Goal: Task Accomplishment & Management: Manage account settings

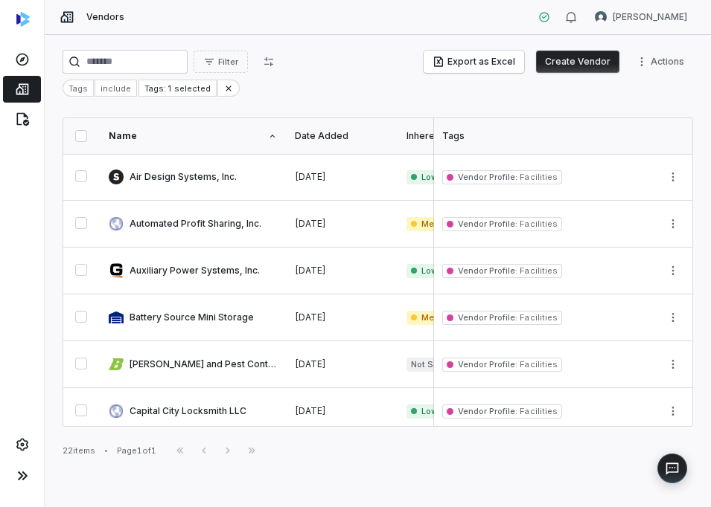
scroll to position [246, 0]
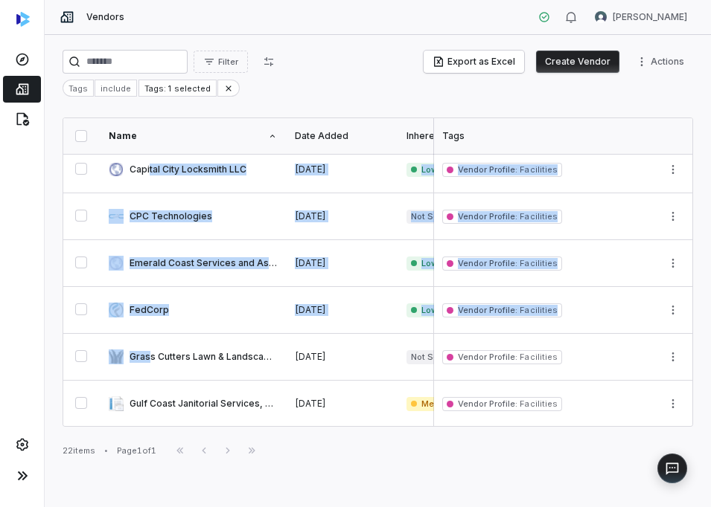
click at [151, 426] on div "Filter Export as Excel Create Vendor Actions Tags include Tags: 1 selected Name…" at bounding box center [378, 271] width 666 height 473
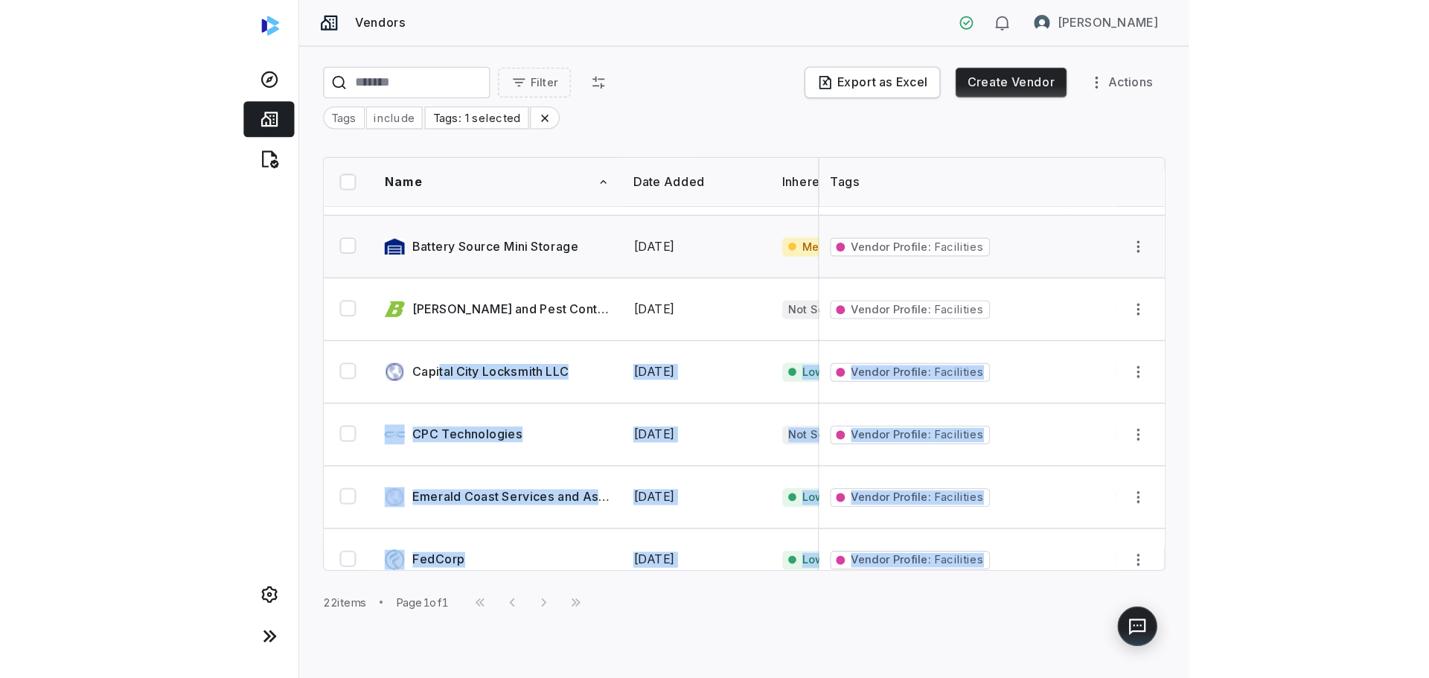
scroll to position [0, 0]
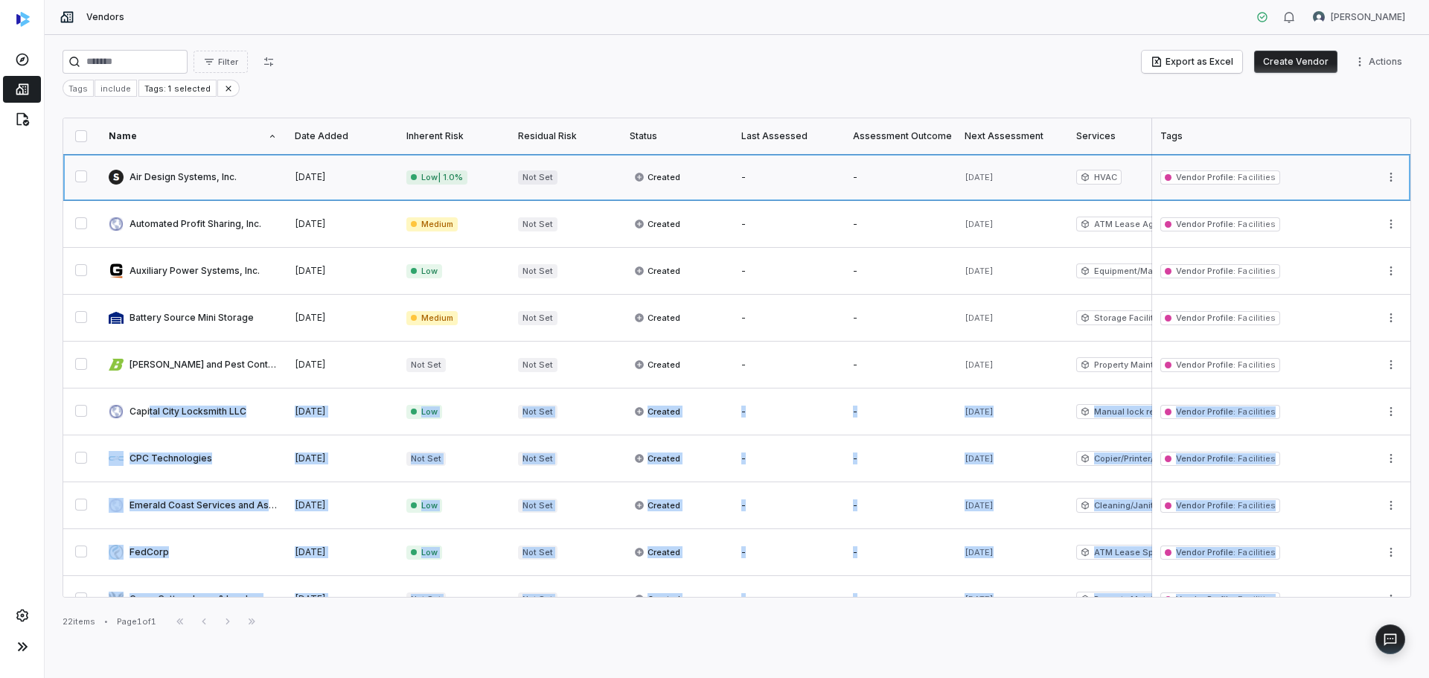
click at [175, 190] on link at bounding box center [193, 177] width 186 height 46
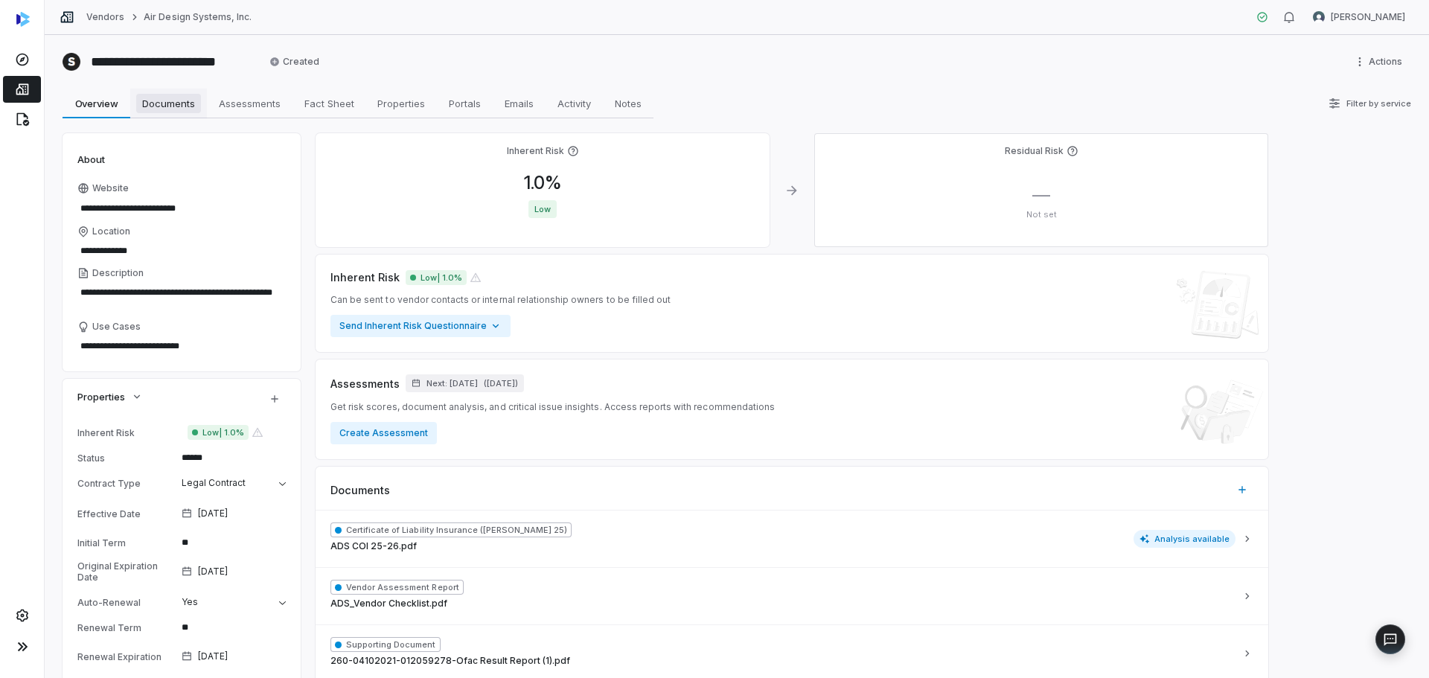
click at [142, 97] on span "Documents" at bounding box center [168, 103] width 65 height 19
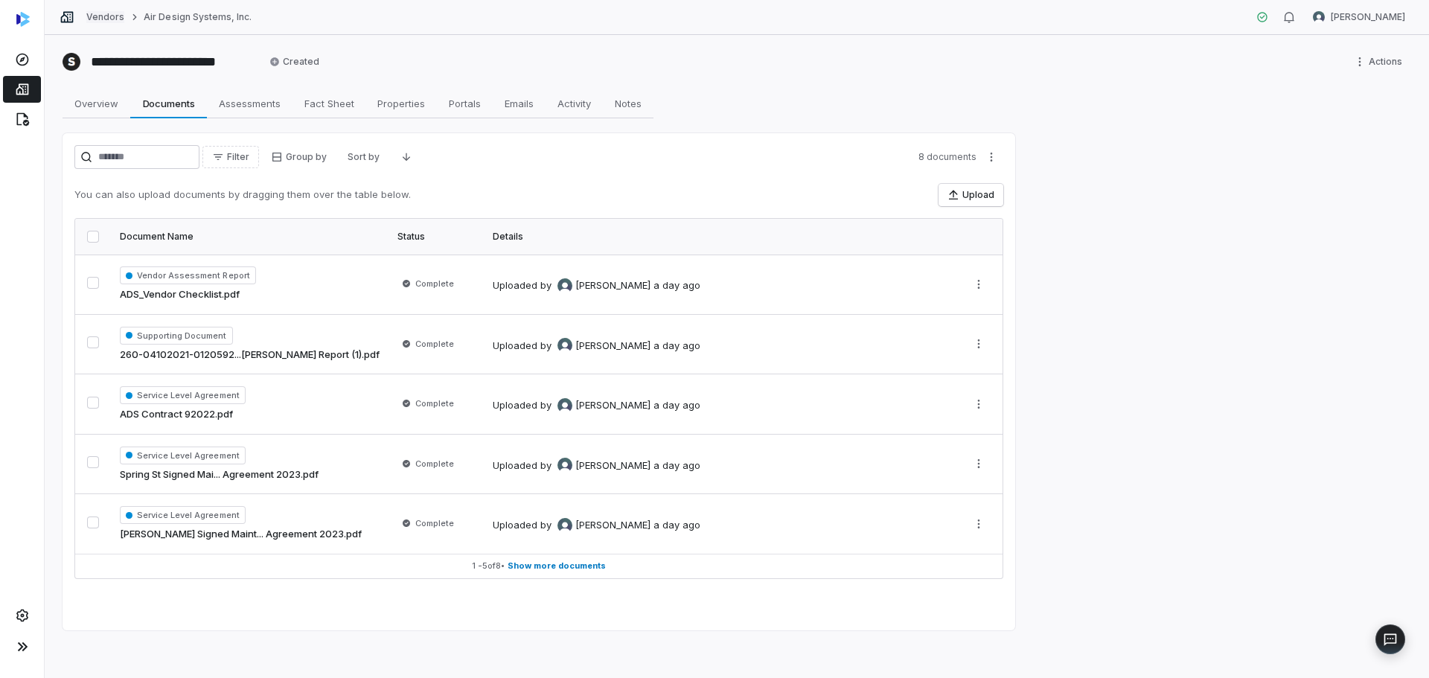
click at [107, 16] on link "Vendors" at bounding box center [105, 17] width 38 height 12
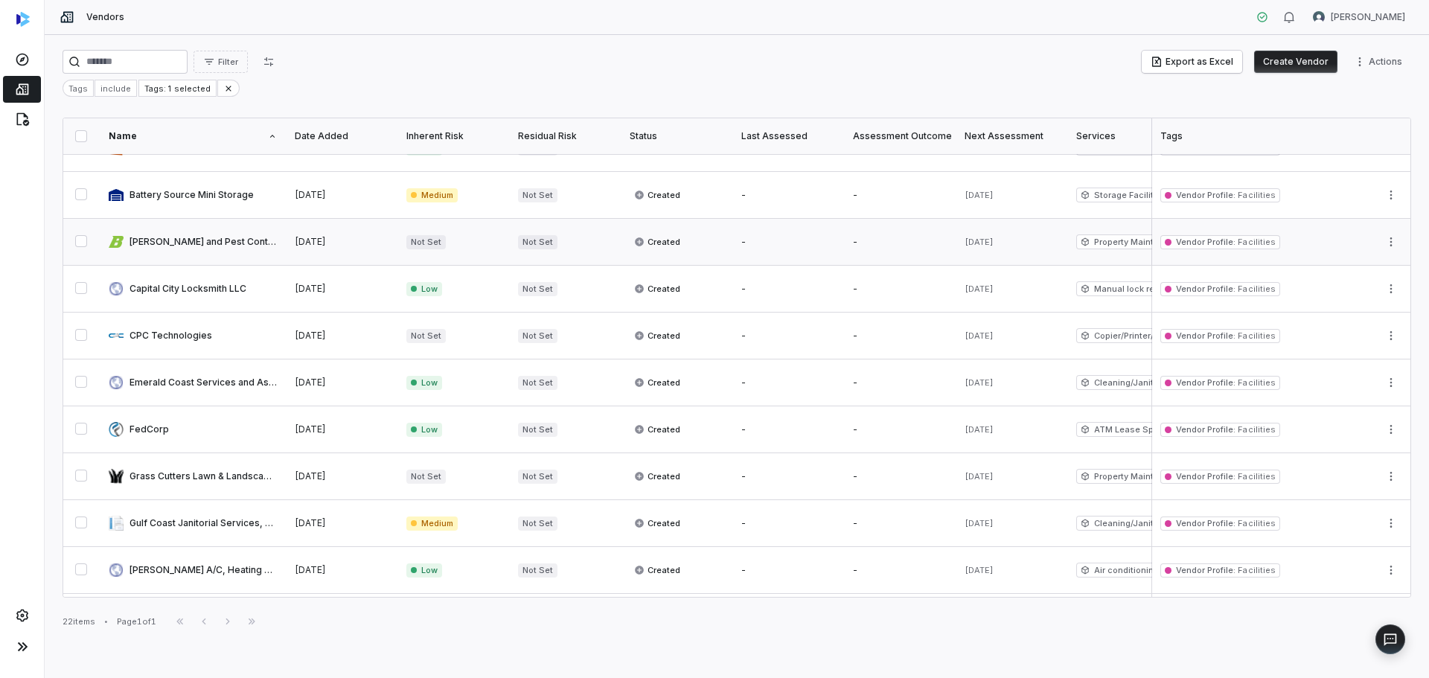
scroll to position [149, 0]
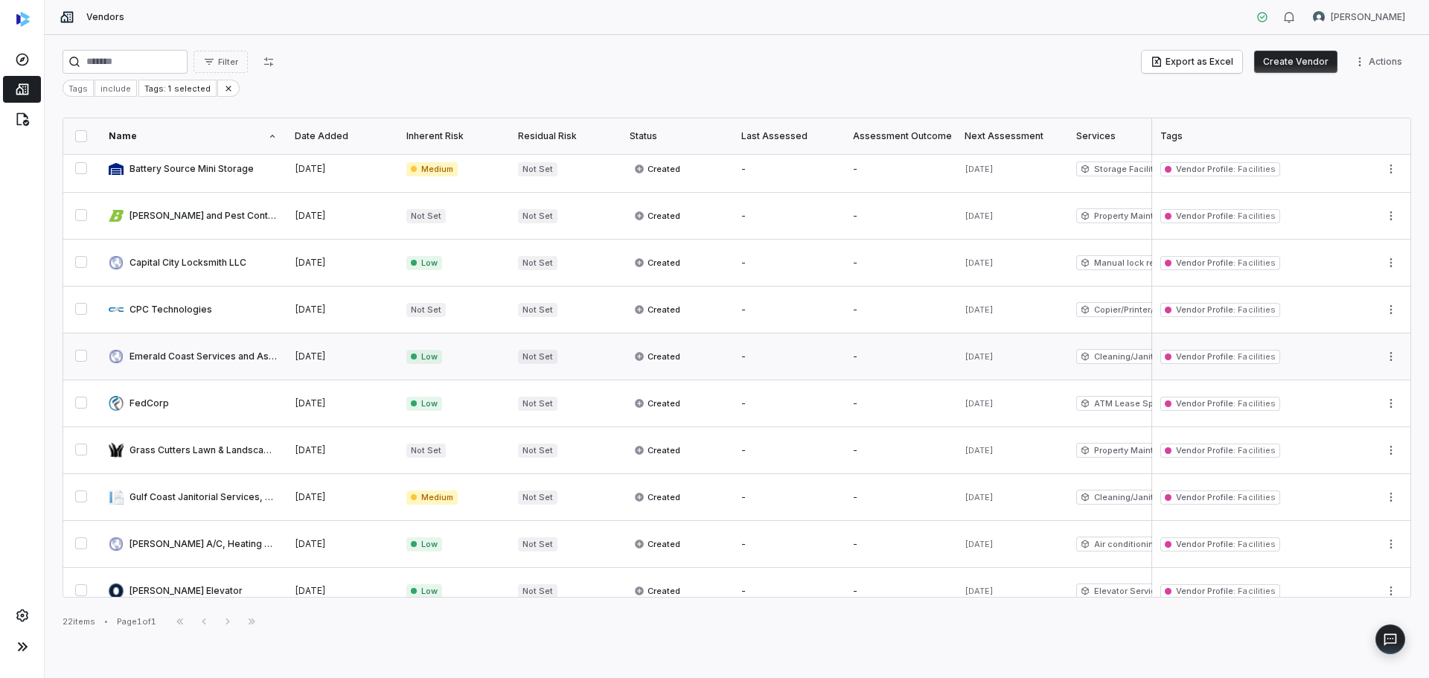
click at [170, 356] on link at bounding box center [193, 356] width 186 height 46
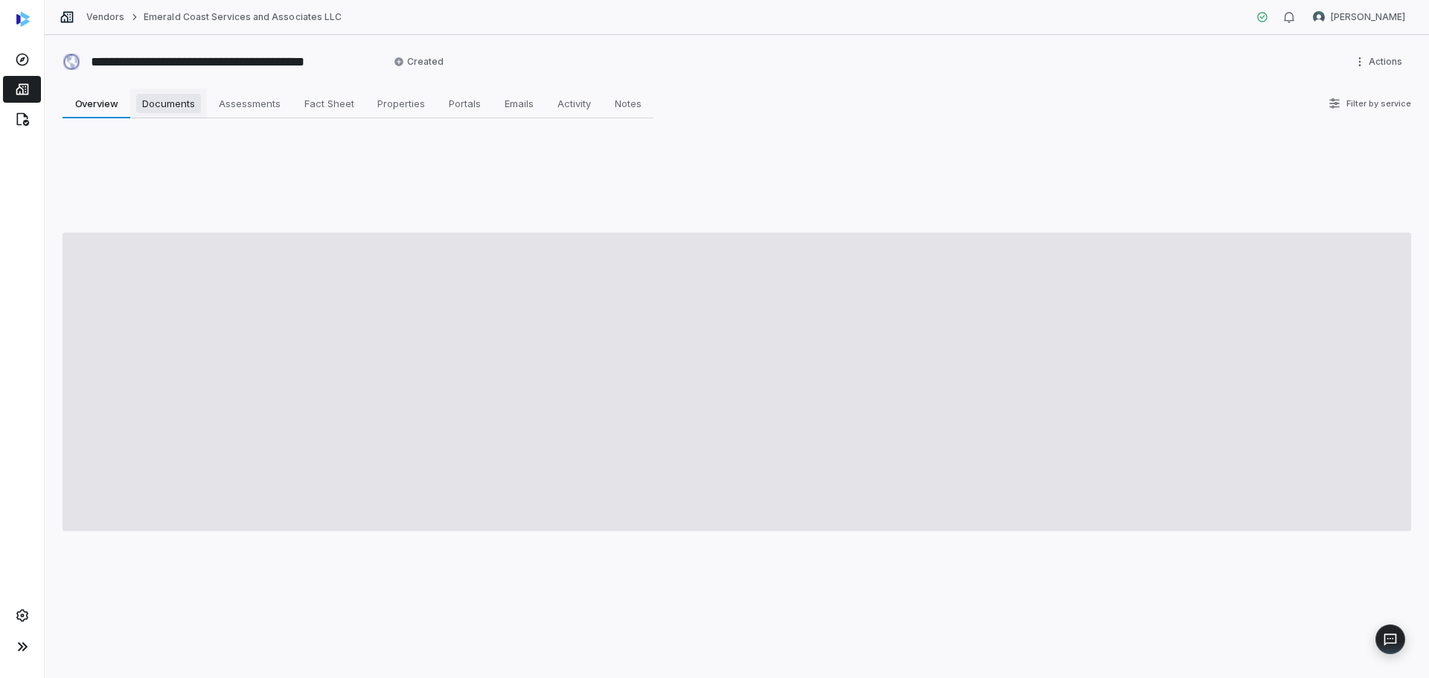
click at [164, 109] on span "Documents" at bounding box center [168, 103] width 65 height 19
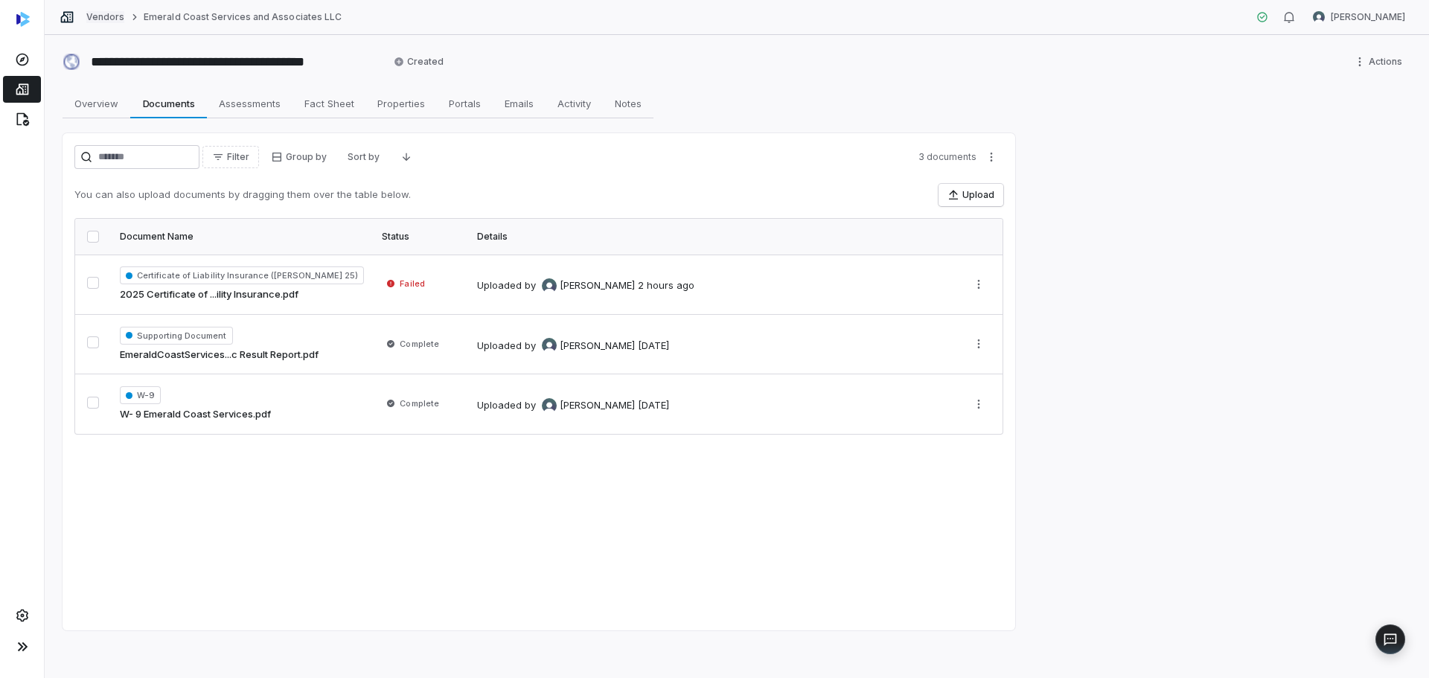
click at [112, 19] on link "Vendors" at bounding box center [105, 17] width 38 height 12
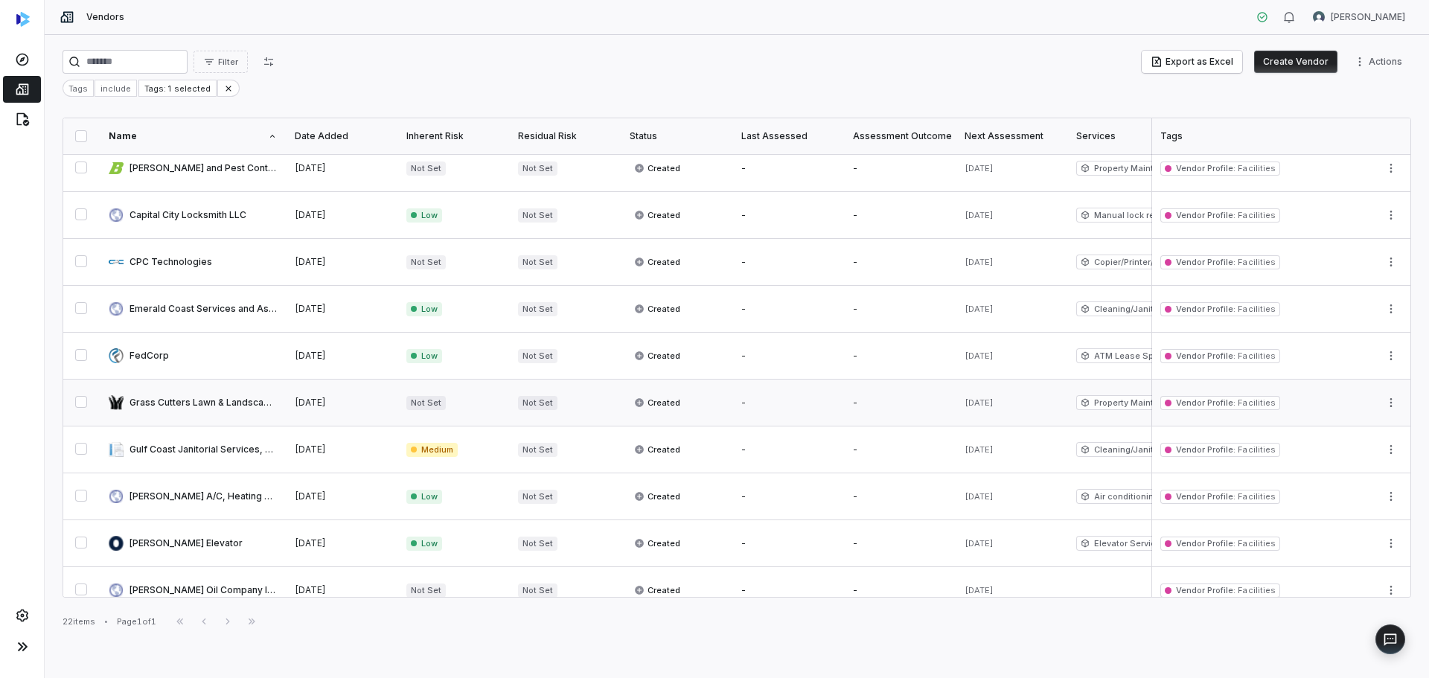
scroll to position [223, 0]
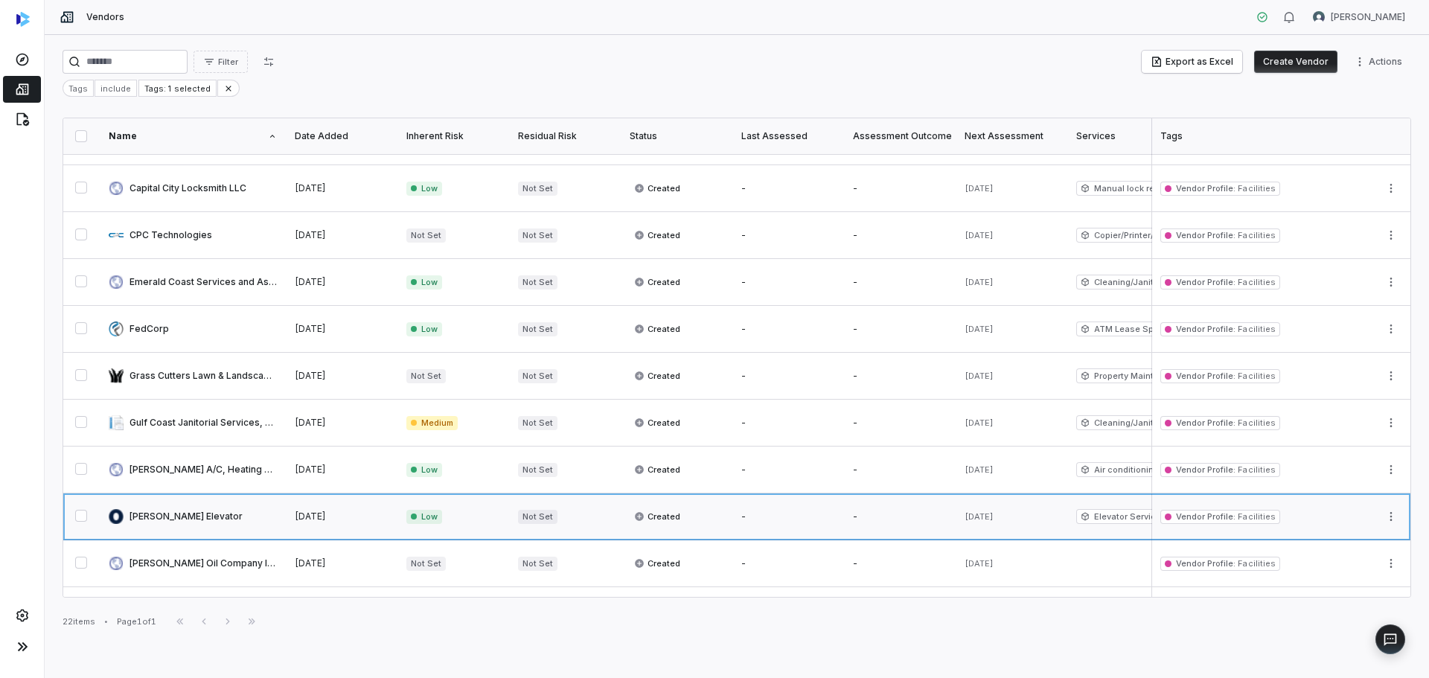
click at [214, 527] on link at bounding box center [193, 516] width 186 height 46
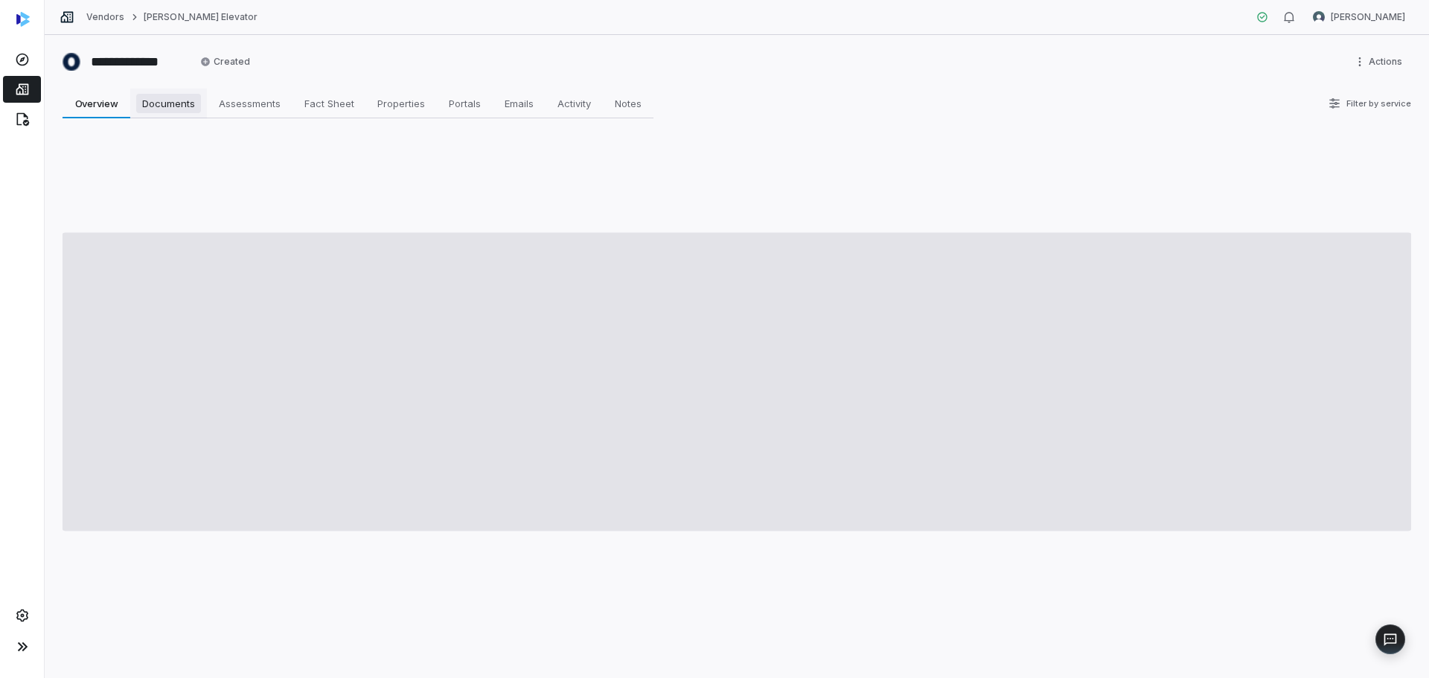
click at [180, 118] on link "Documents Documents" at bounding box center [168, 104] width 77 height 30
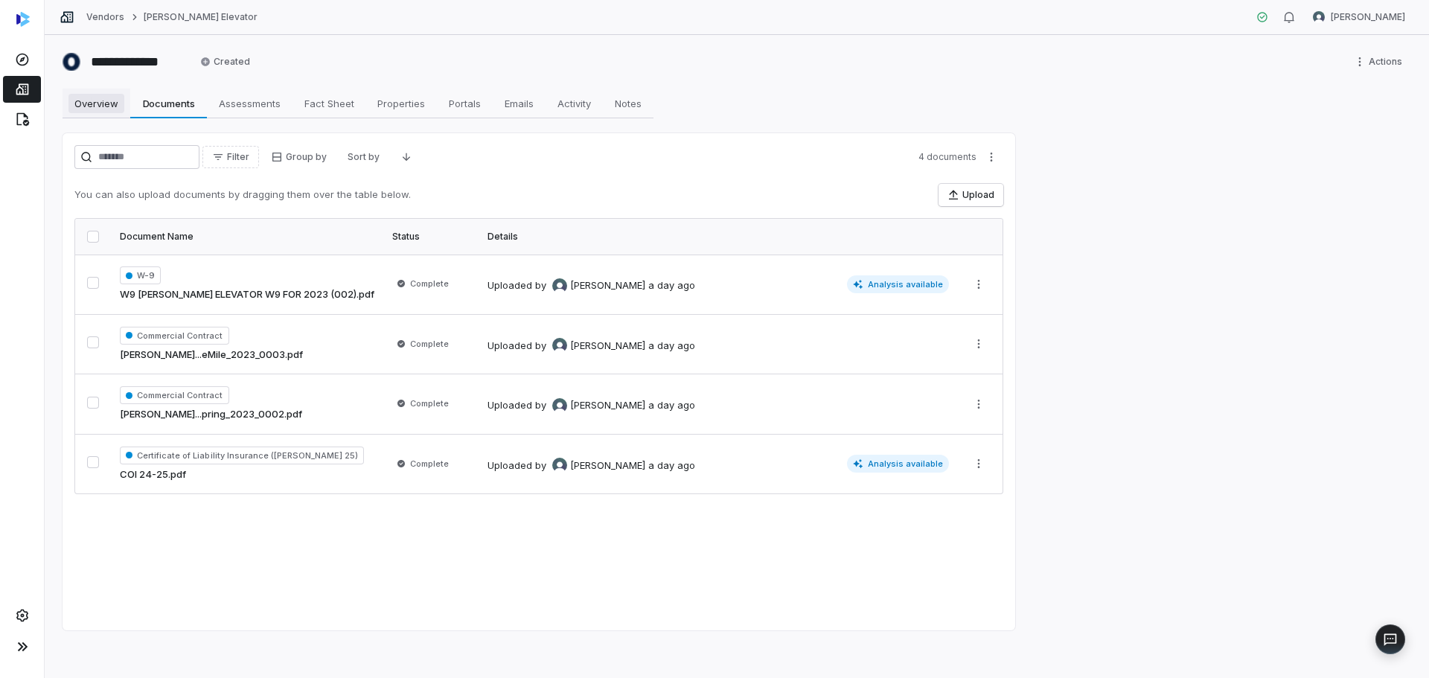
click at [97, 109] on span "Overview" at bounding box center [96, 103] width 56 height 19
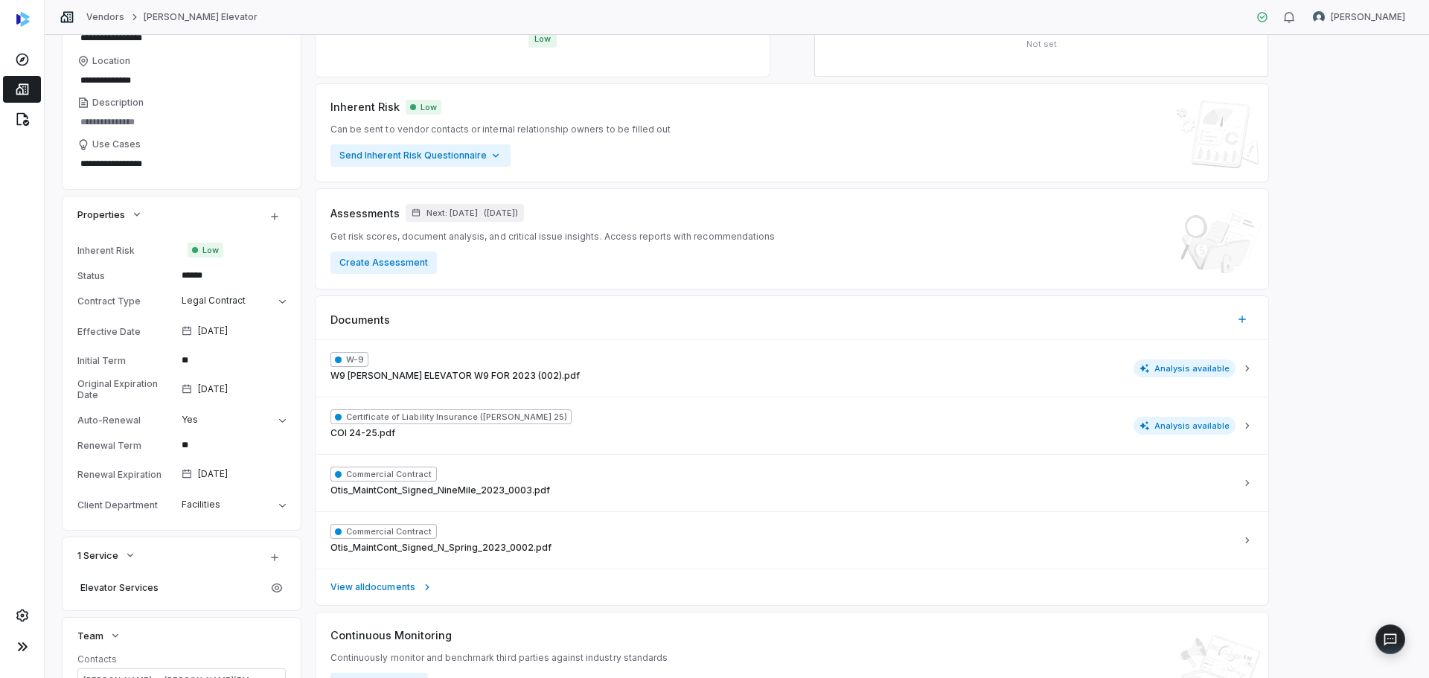
scroll to position [223, 0]
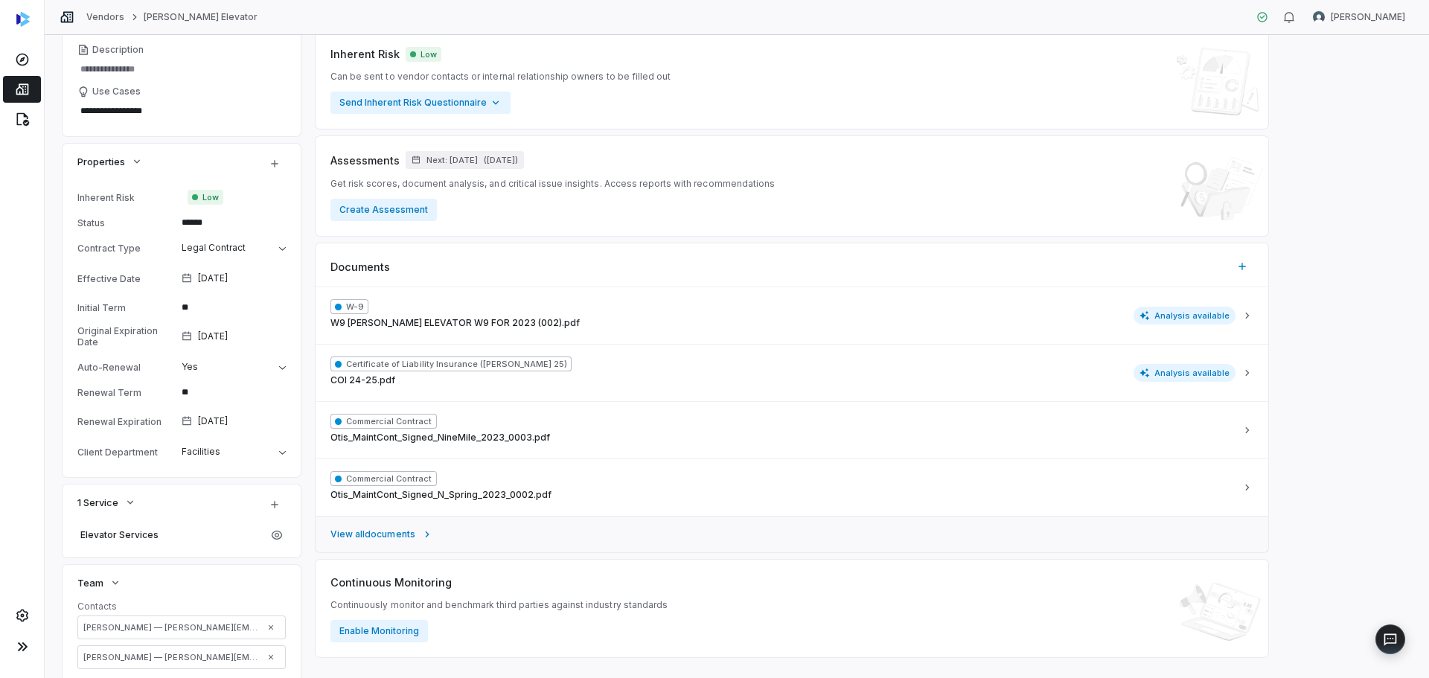
click at [418, 541] on link "View all documents" at bounding box center [792, 534] width 952 height 36
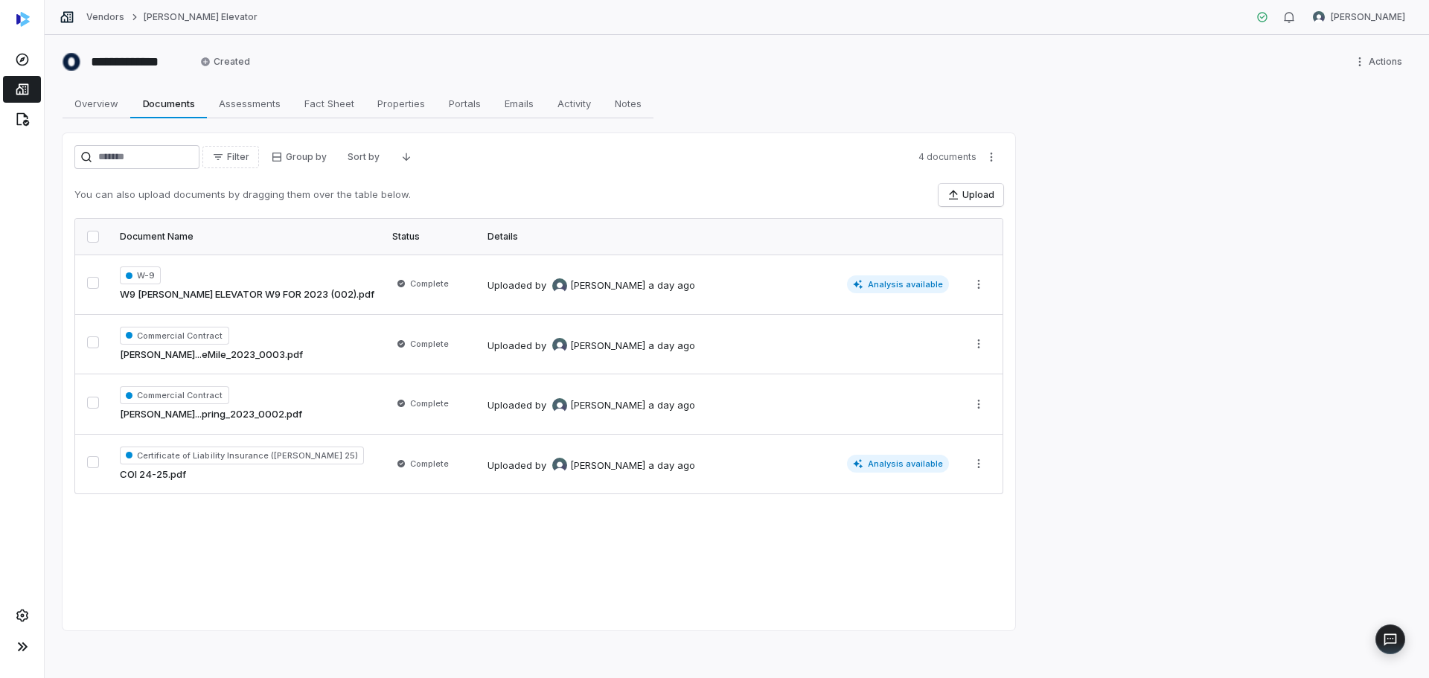
click at [91, 24] on div "Vendors [PERSON_NAME]" at bounding box center [159, 17] width 198 height 15
click at [95, 14] on link "Vendors" at bounding box center [105, 17] width 38 height 12
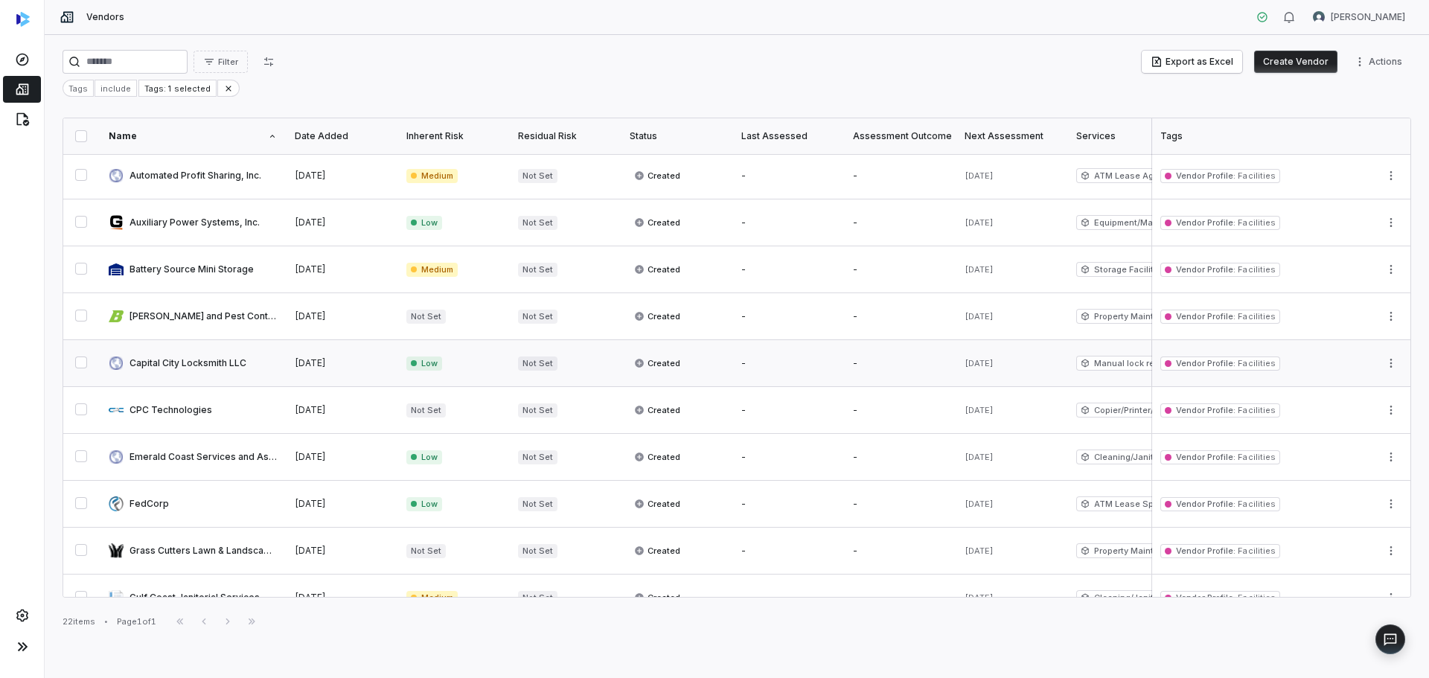
scroll to position [74, 0]
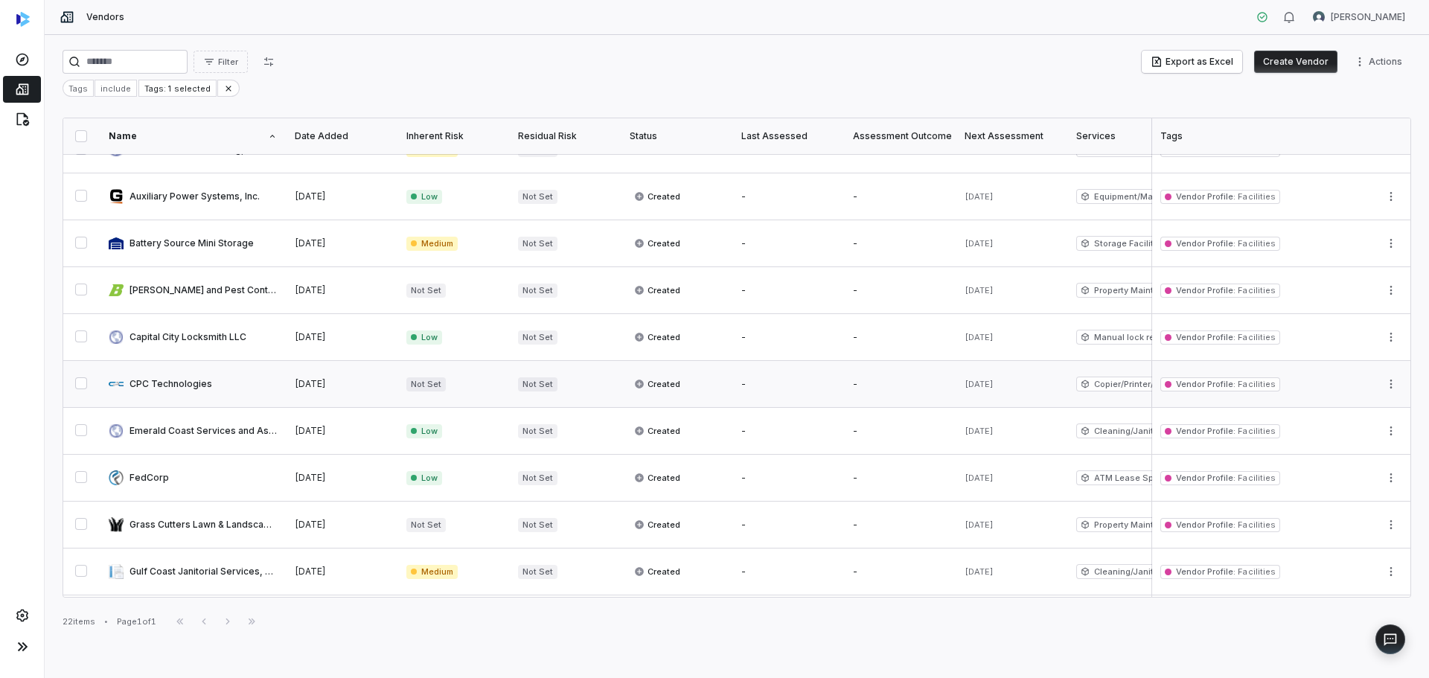
click at [178, 397] on link at bounding box center [193, 384] width 186 height 46
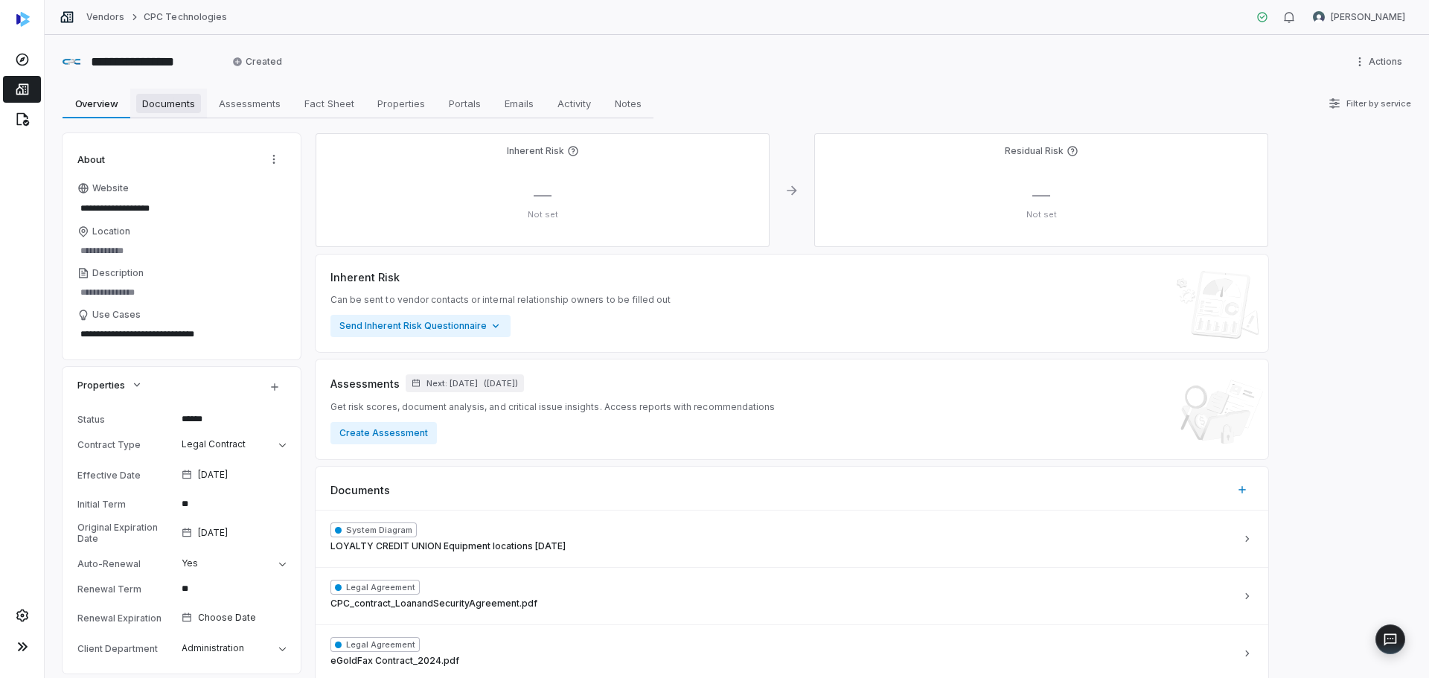
click at [156, 106] on span "Documents" at bounding box center [168, 103] width 65 height 19
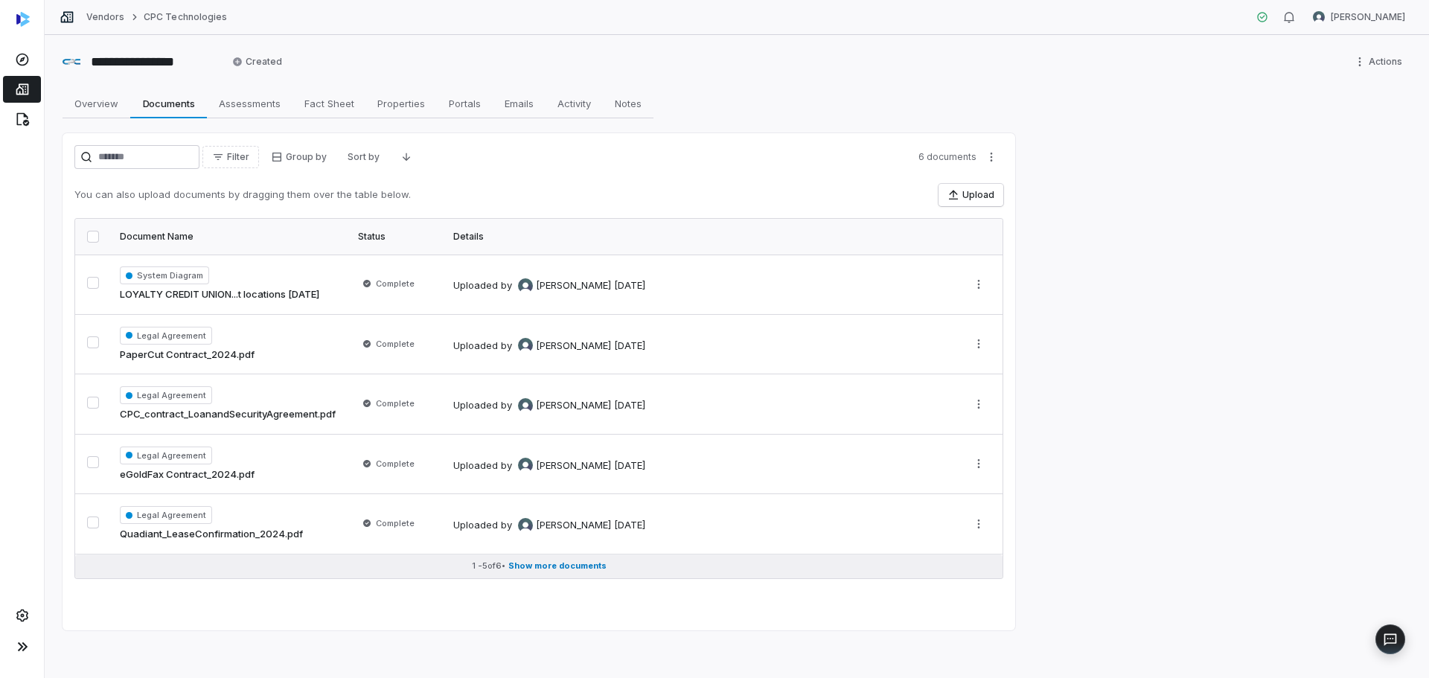
click at [531, 562] on span "Show more documents" at bounding box center [557, 565] width 98 height 11
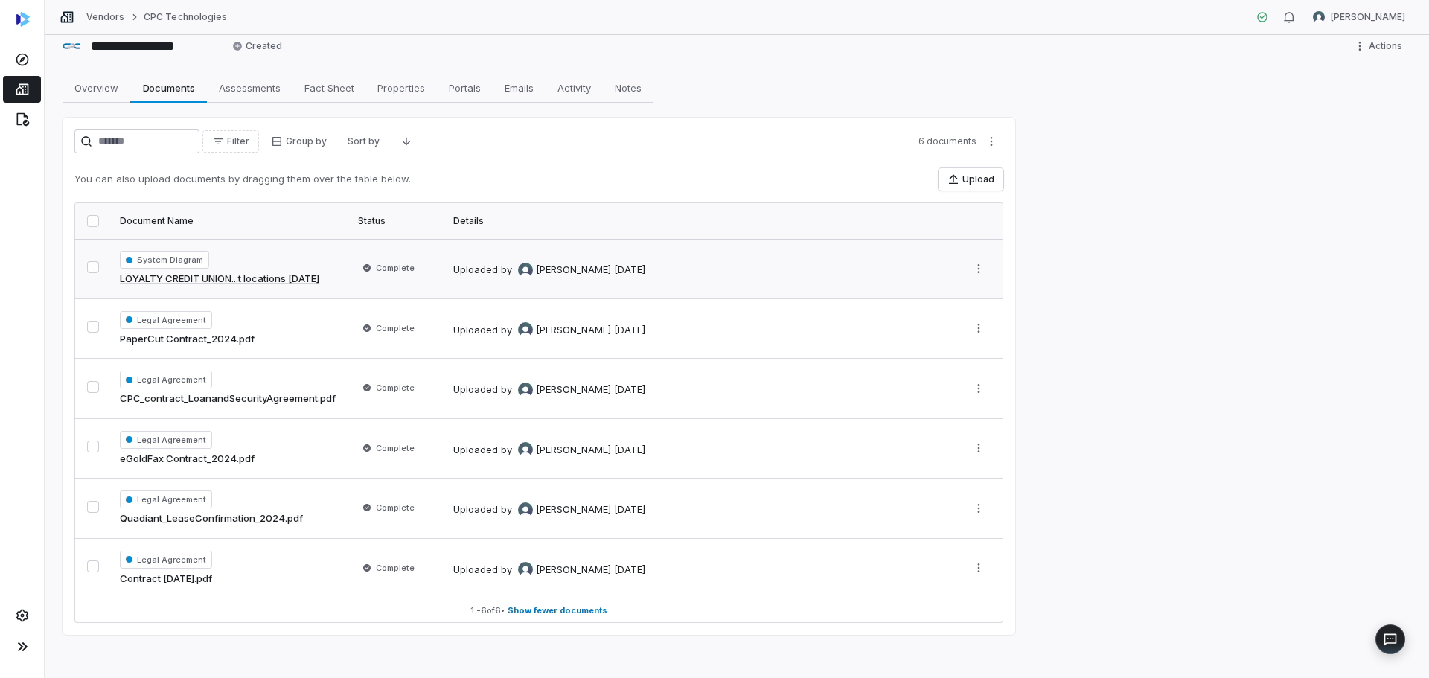
scroll to position [20, 0]
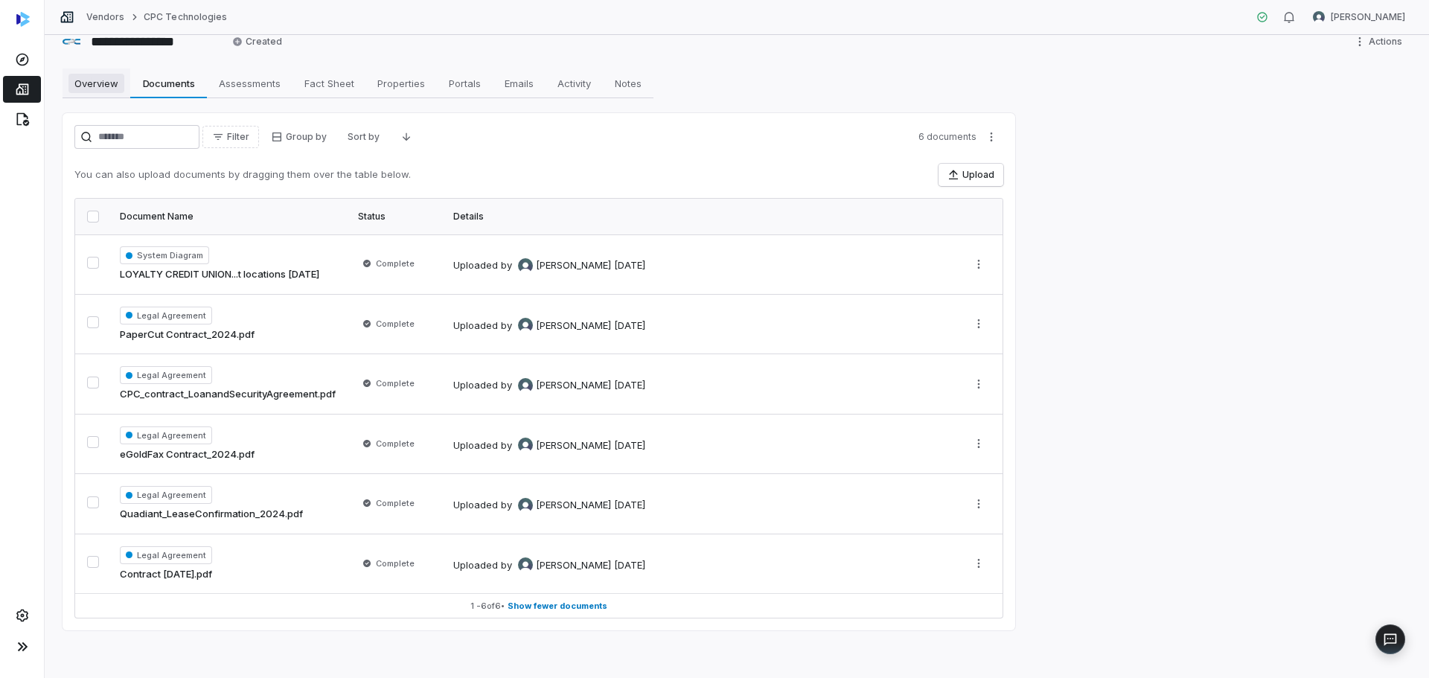
click at [114, 91] on span "Overview" at bounding box center [96, 83] width 56 height 19
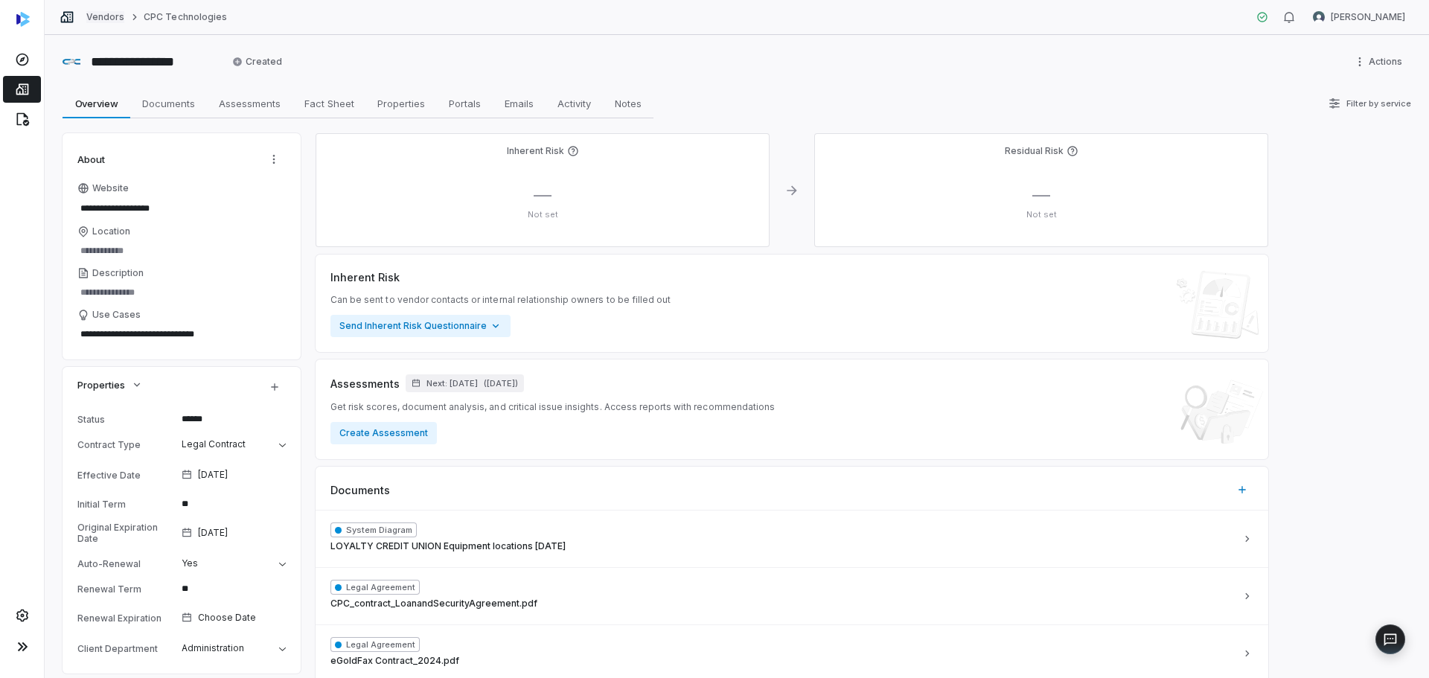
click at [97, 22] on link "Vendors" at bounding box center [105, 17] width 38 height 12
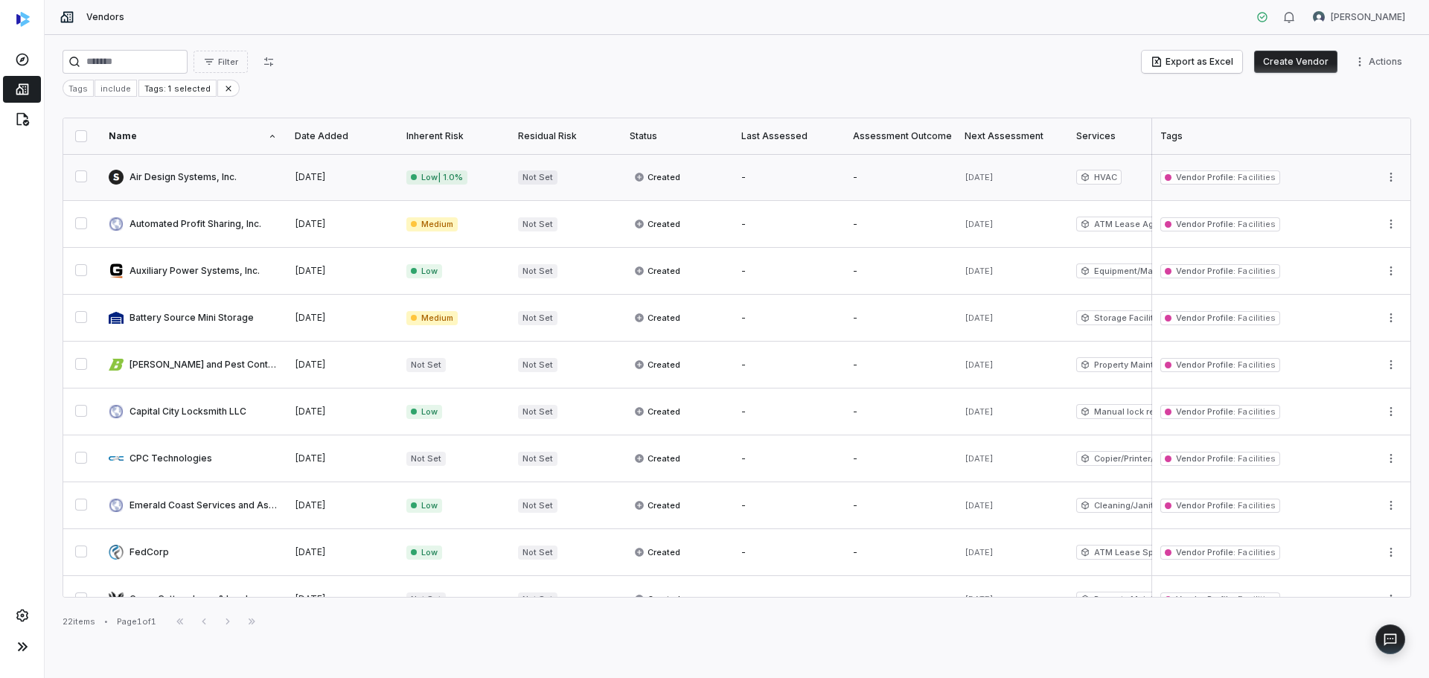
click at [208, 179] on link at bounding box center [193, 177] width 186 height 46
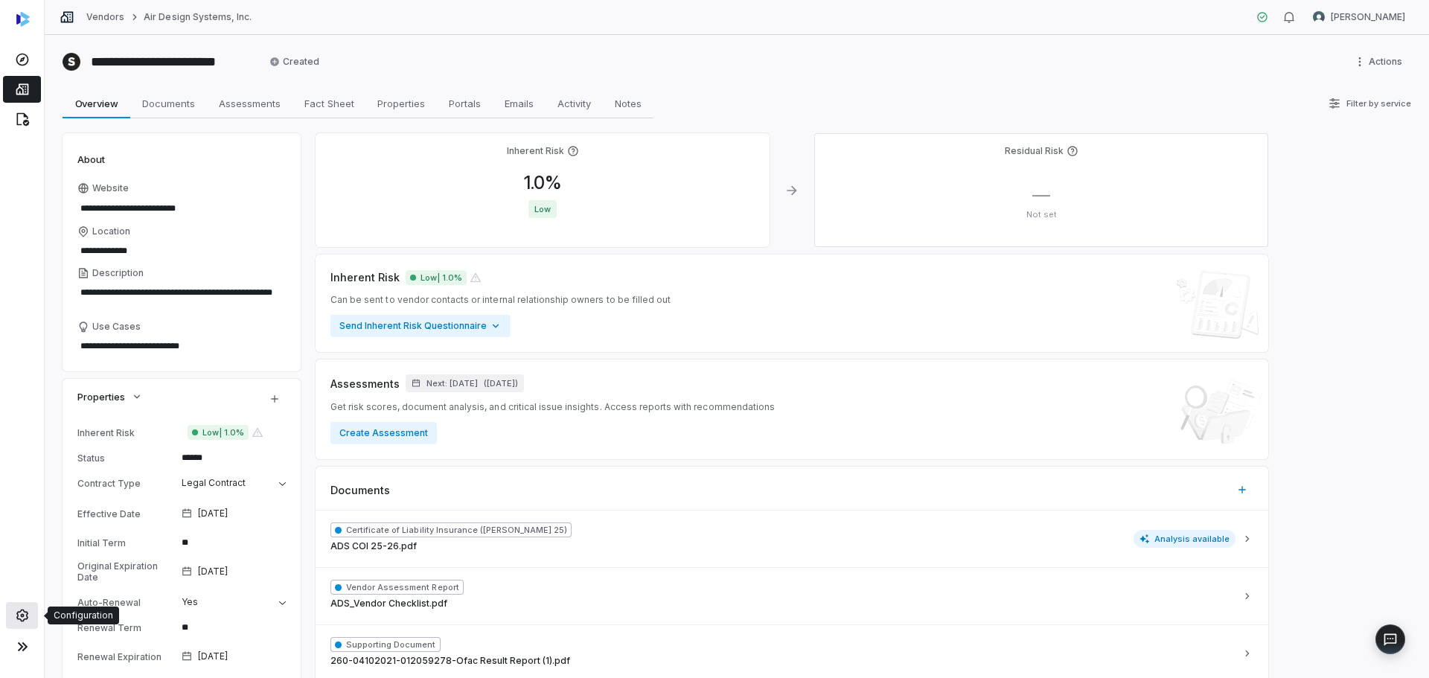
click at [26, 617] on icon at bounding box center [22, 615] width 15 height 15
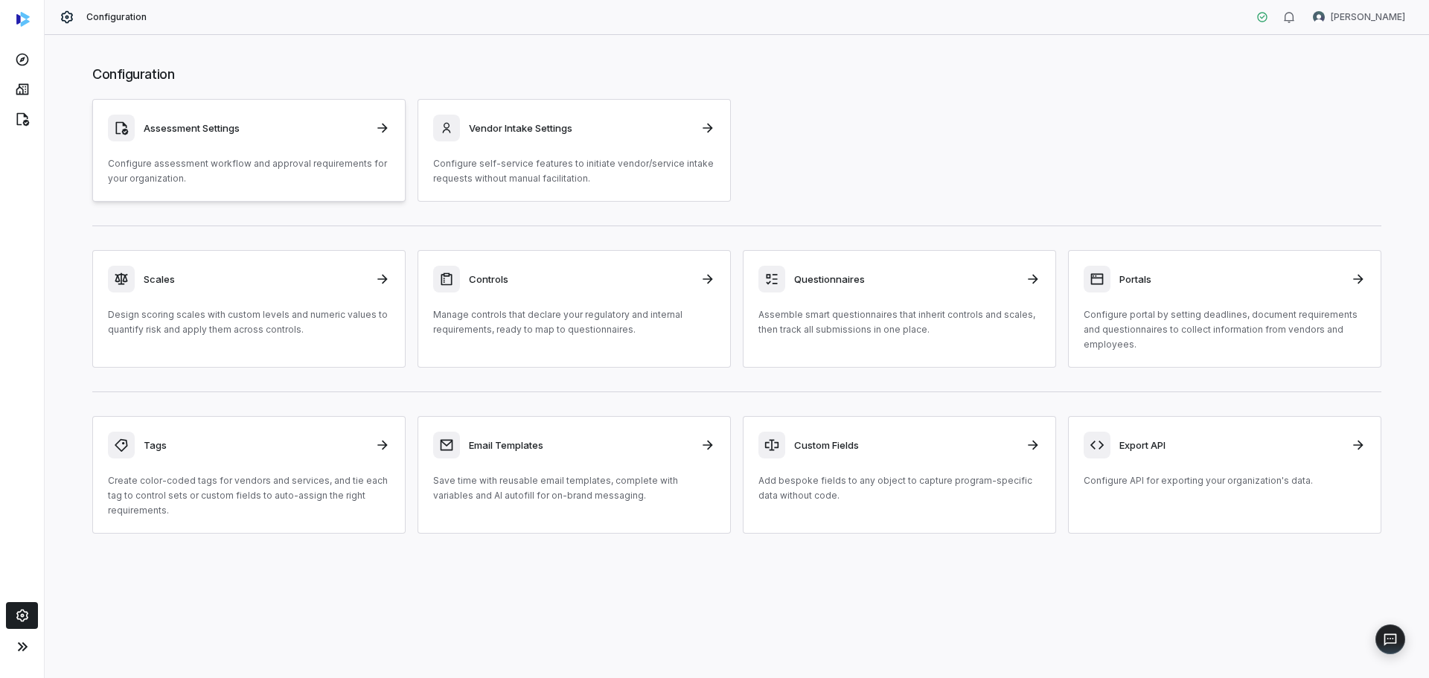
click at [185, 170] on p "Configure assessment workflow and approval requirements for your organization." at bounding box center [249, 171] width 282 height 30
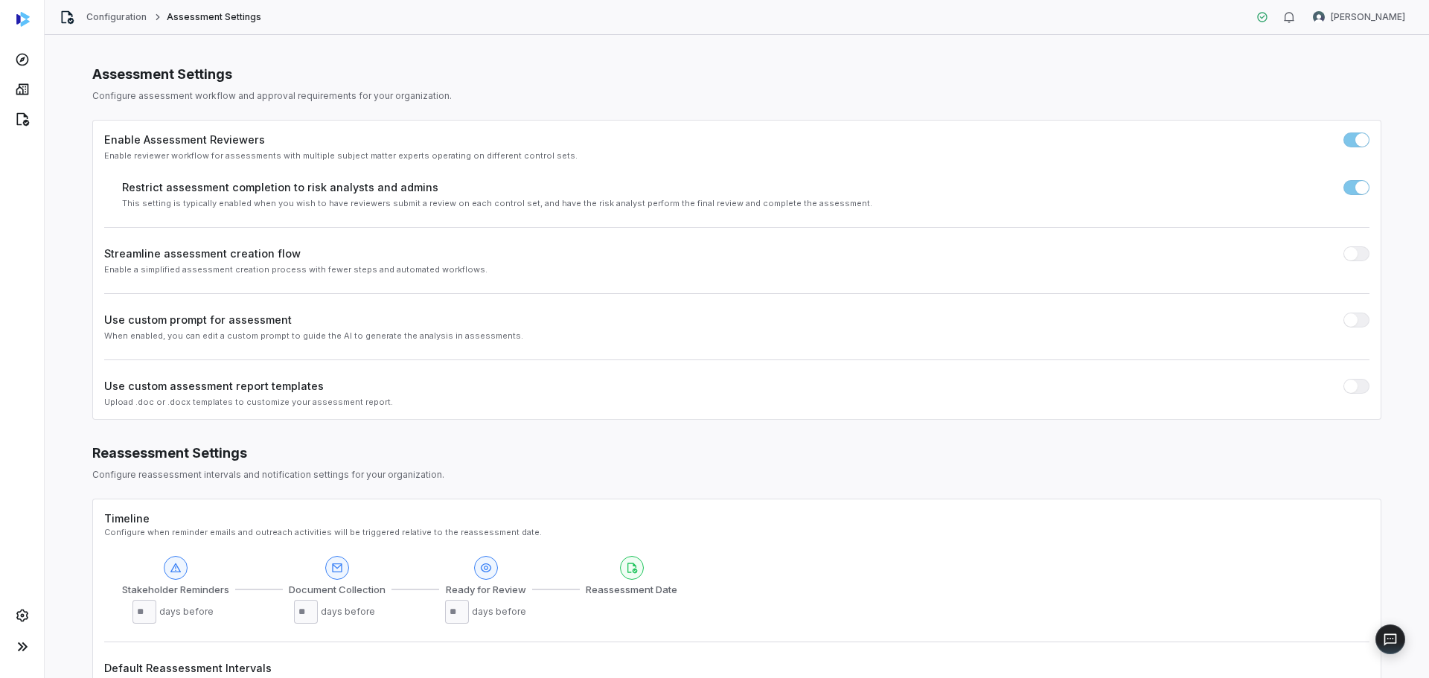
click at [135, 25] on div "Configuration Assessment Settings [PERSON_NAME]" at bounding box center [737, 17] width 1384 height 35
click at [131, 24] on div "Configuration Assessment Settings" at bounding box center [161, 17] width 202 height 15
click at [125, 17] on link "Configuration" at bounding box center [116, 17] width 61 height 12
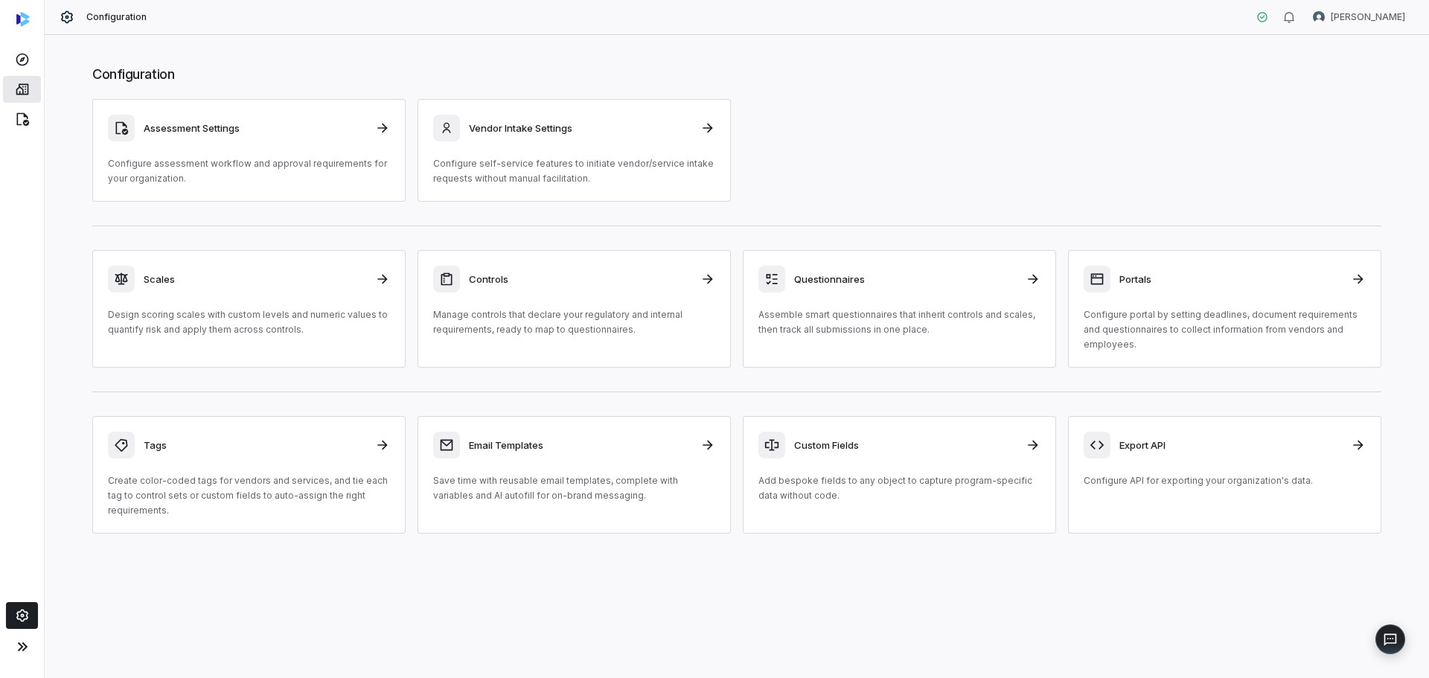
click at [24, 89] on icon at bounding box center [22, 89] width 15 height 15
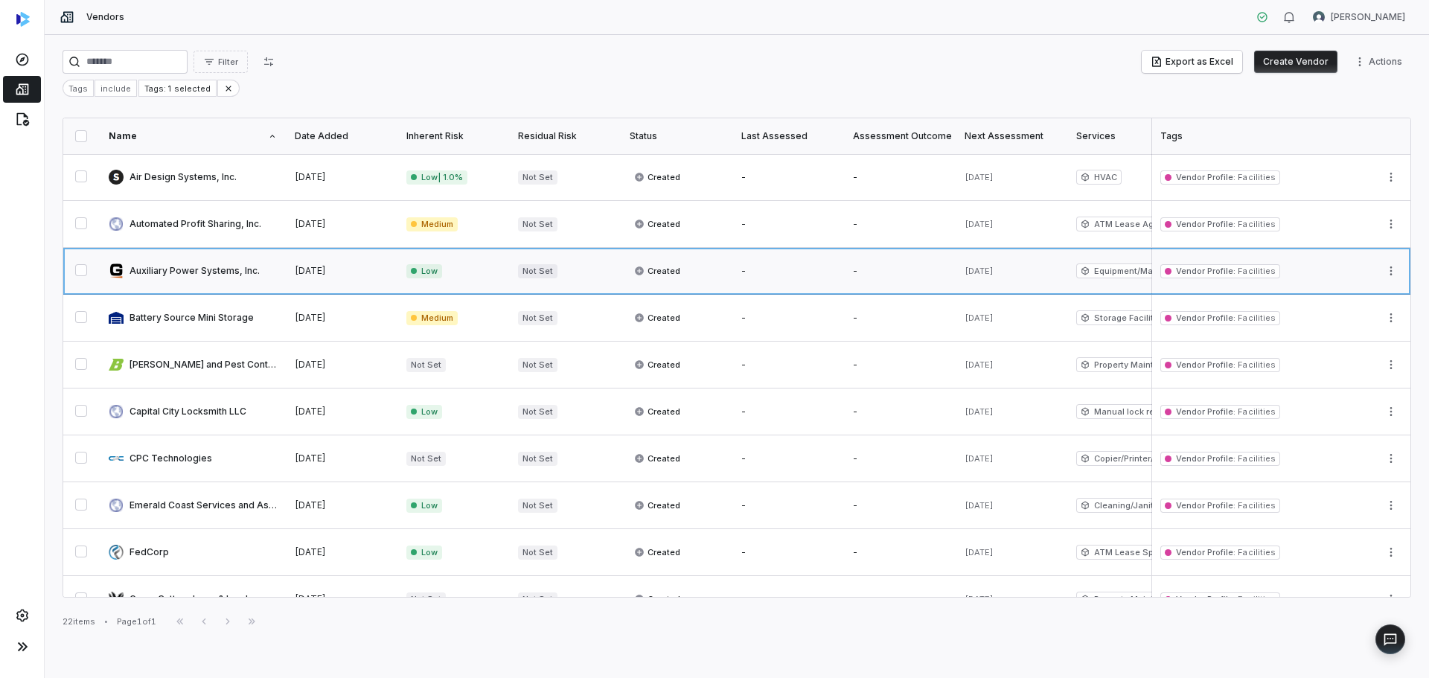
click at [203, 281] on link at bounding box center [193, 271] width 186 height 46
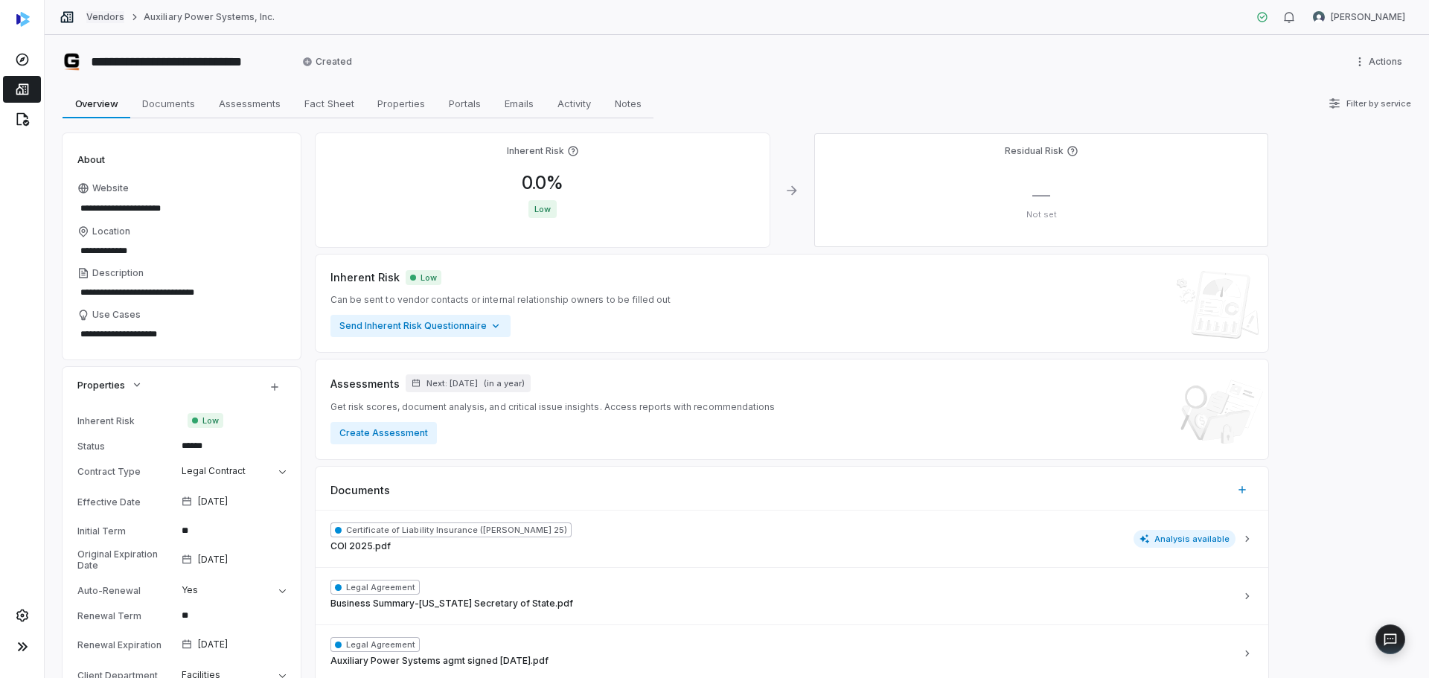
click at [106, 22] on link "Vendors" at bounding box center [105, 17] width 38 height 12
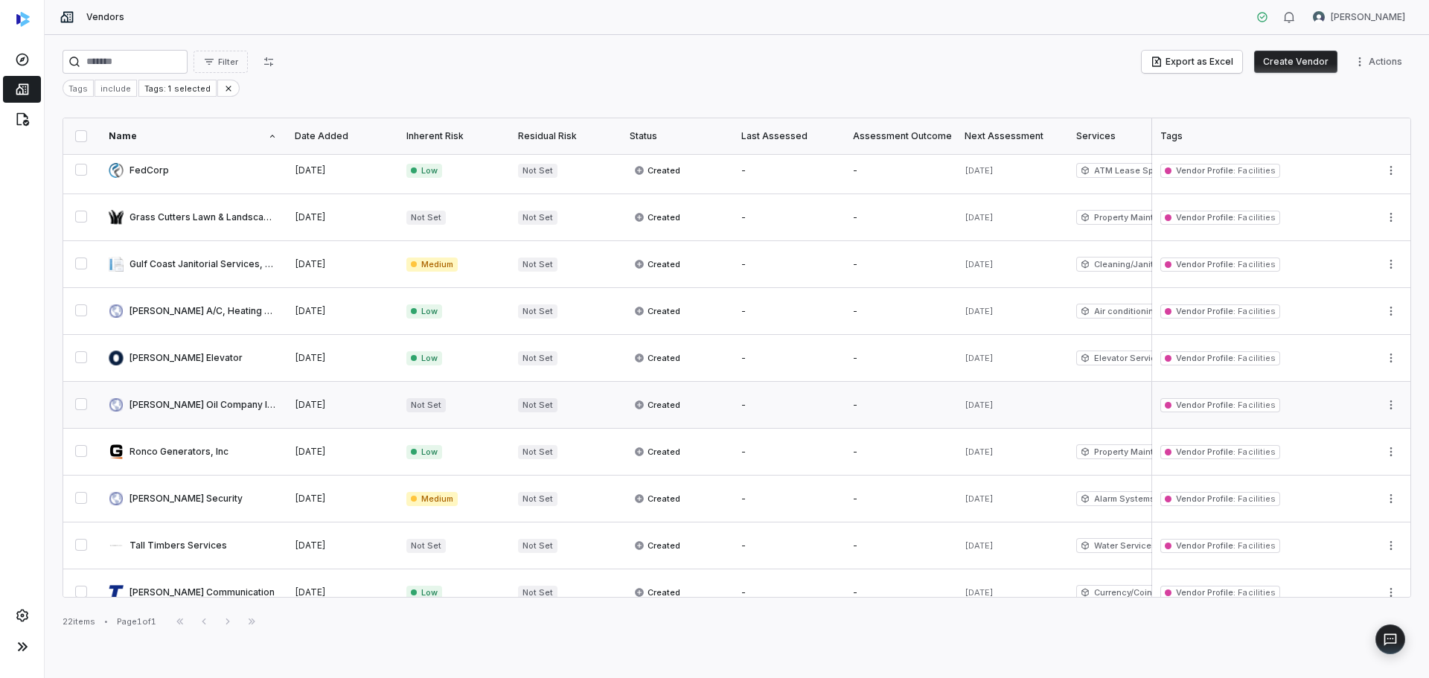
scroll to position [298, 0]
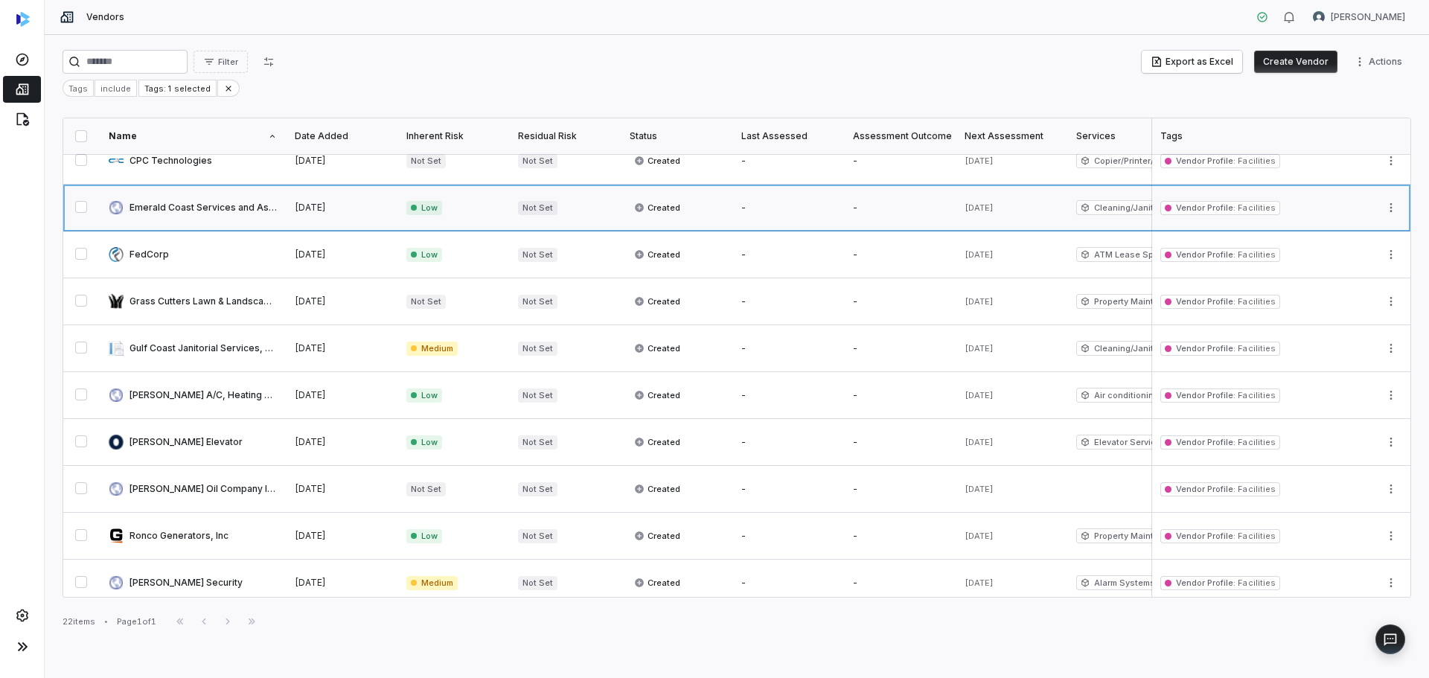
click at [170, 218] on link at bounding box center [193, 208] width 186 height 46
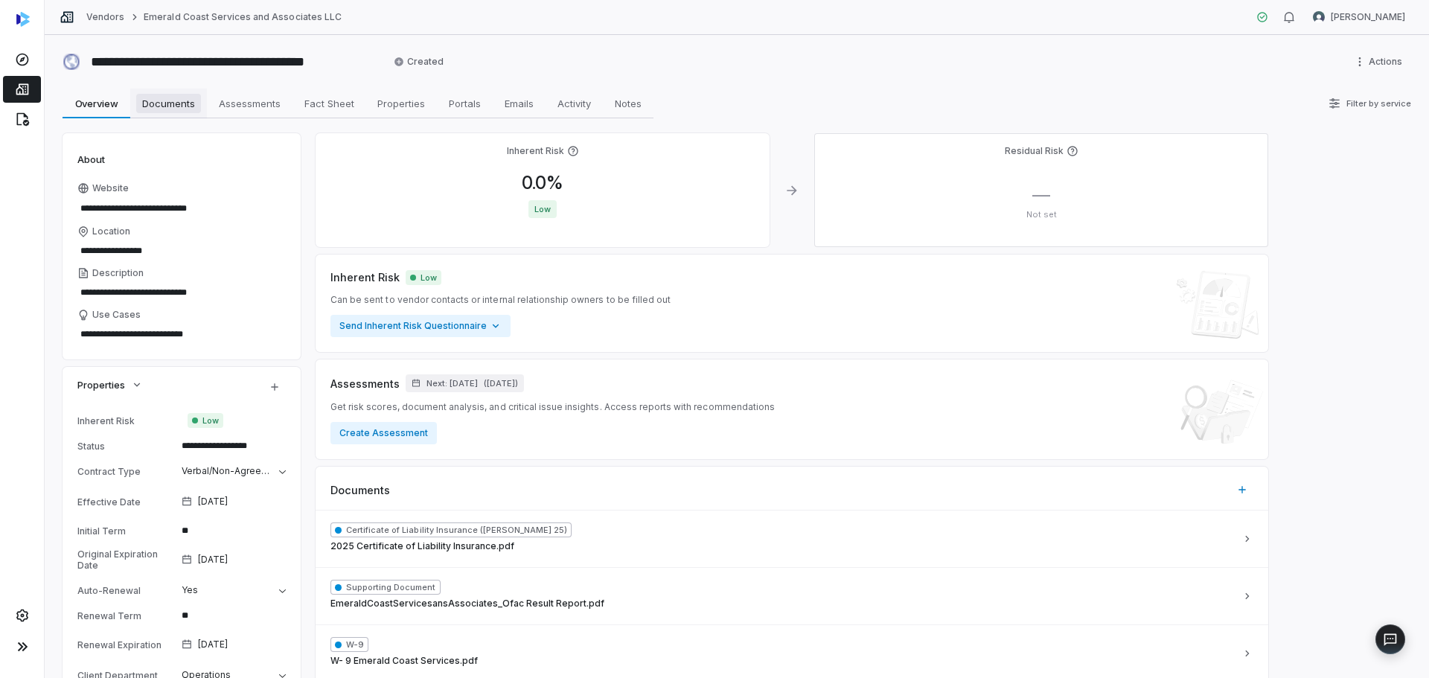
click at [161, 97] on span "Documents" at bounding box center [168, 103] width 65 height 19
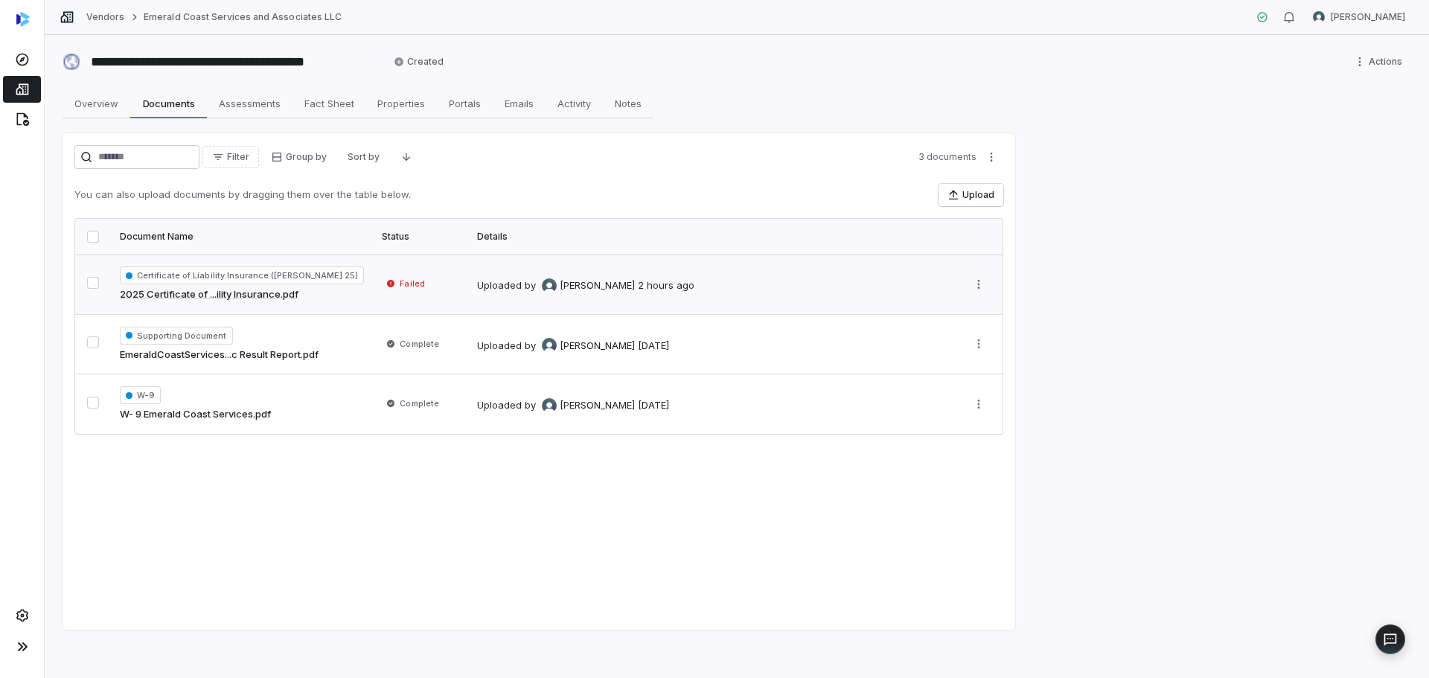
click at [263, 291] on link "2025 Certificate of ...ility Insurance.pdf" at bounding box center [209, 294] width 179 height 15
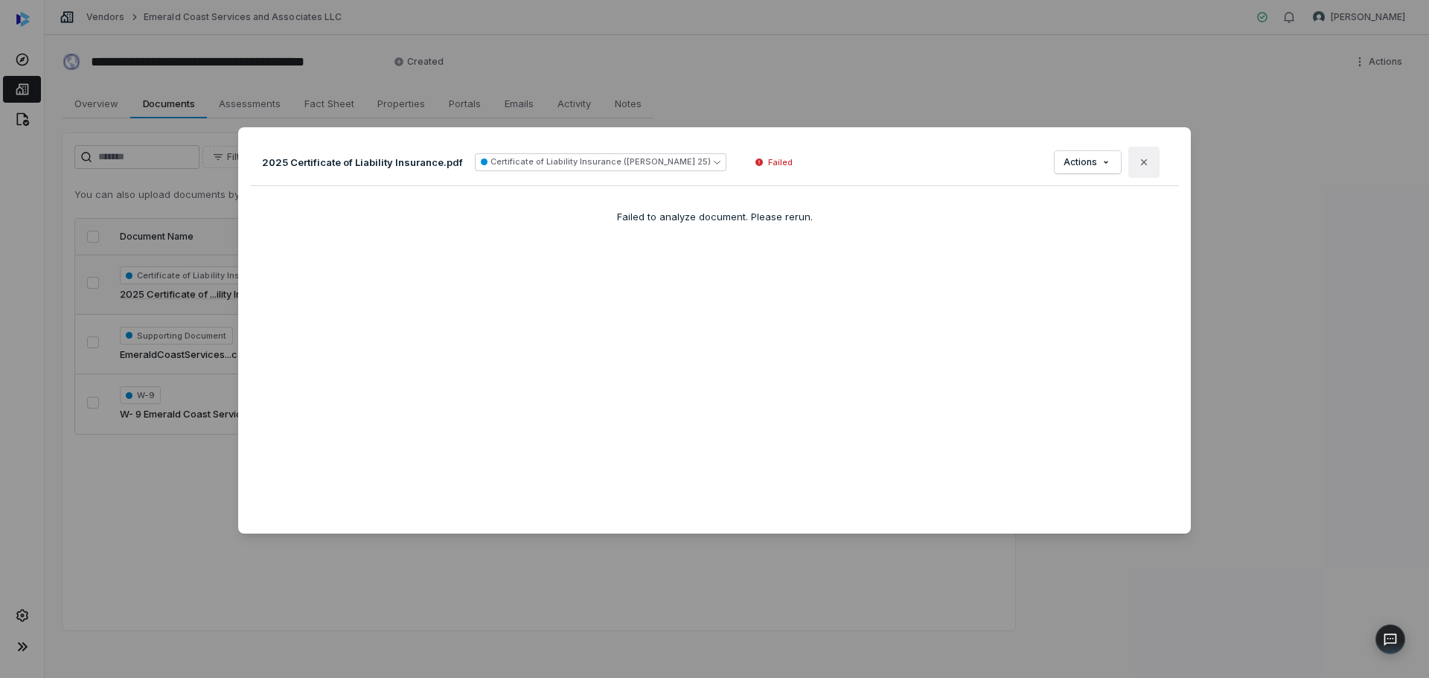
click at [1141, 163] on icon "button" at bounding box center [1144, 162] width 6 height 6
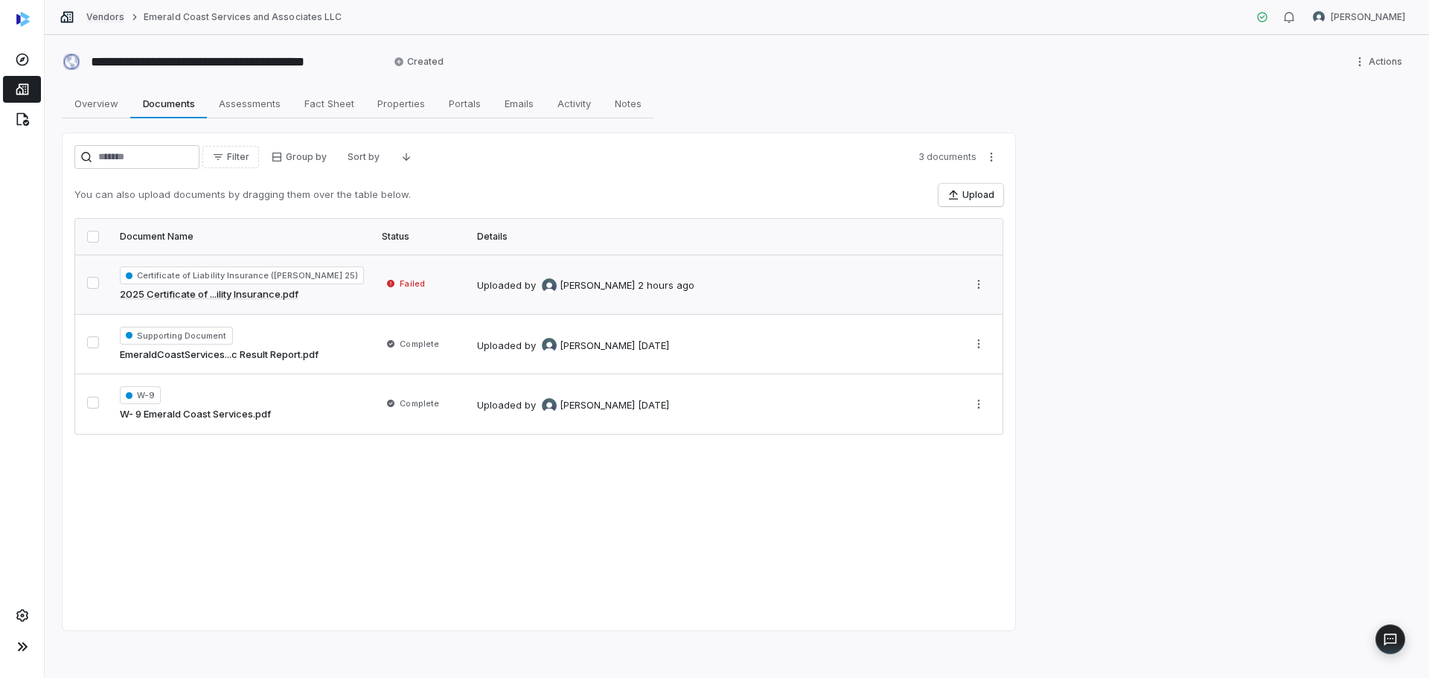
click at [100, 16] on link "Vendors" at bounding box center [105, 17] width 38 height 12
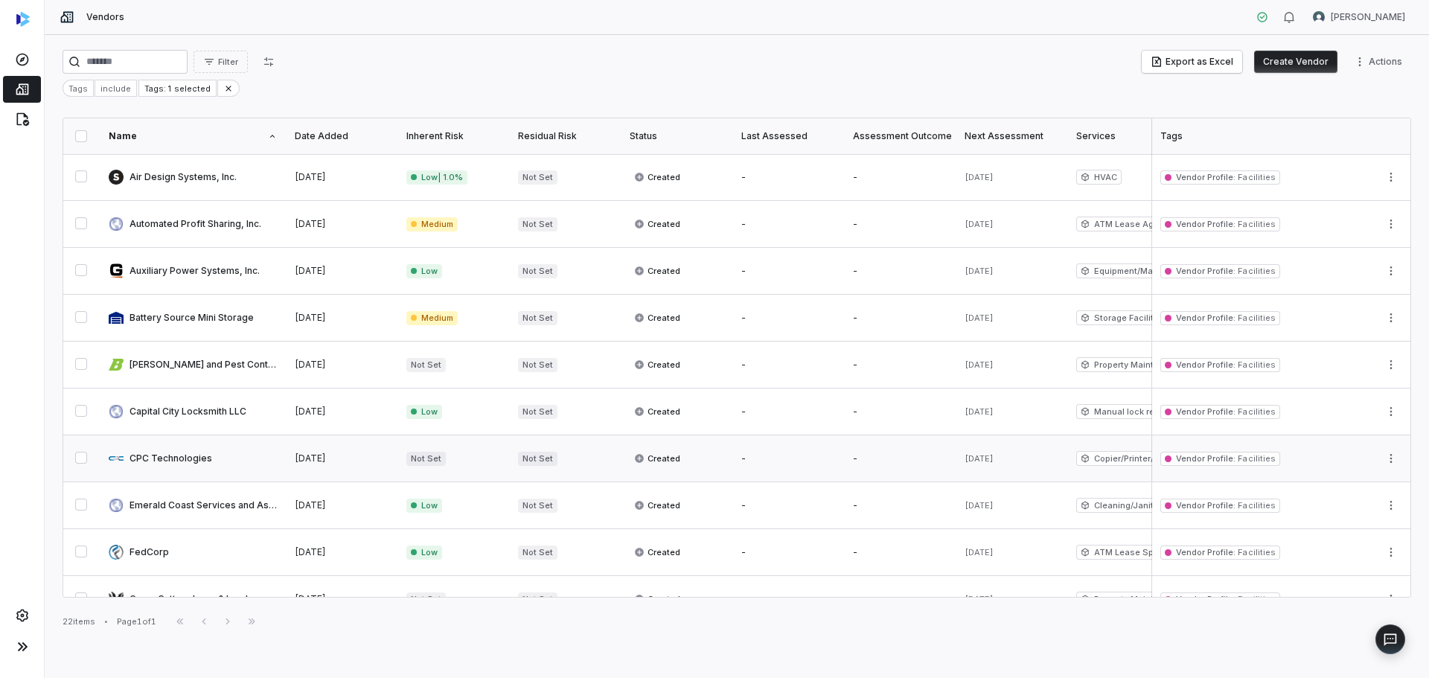
click at [187, 451] on link at bounding box center [193, 458] width 186 height 46
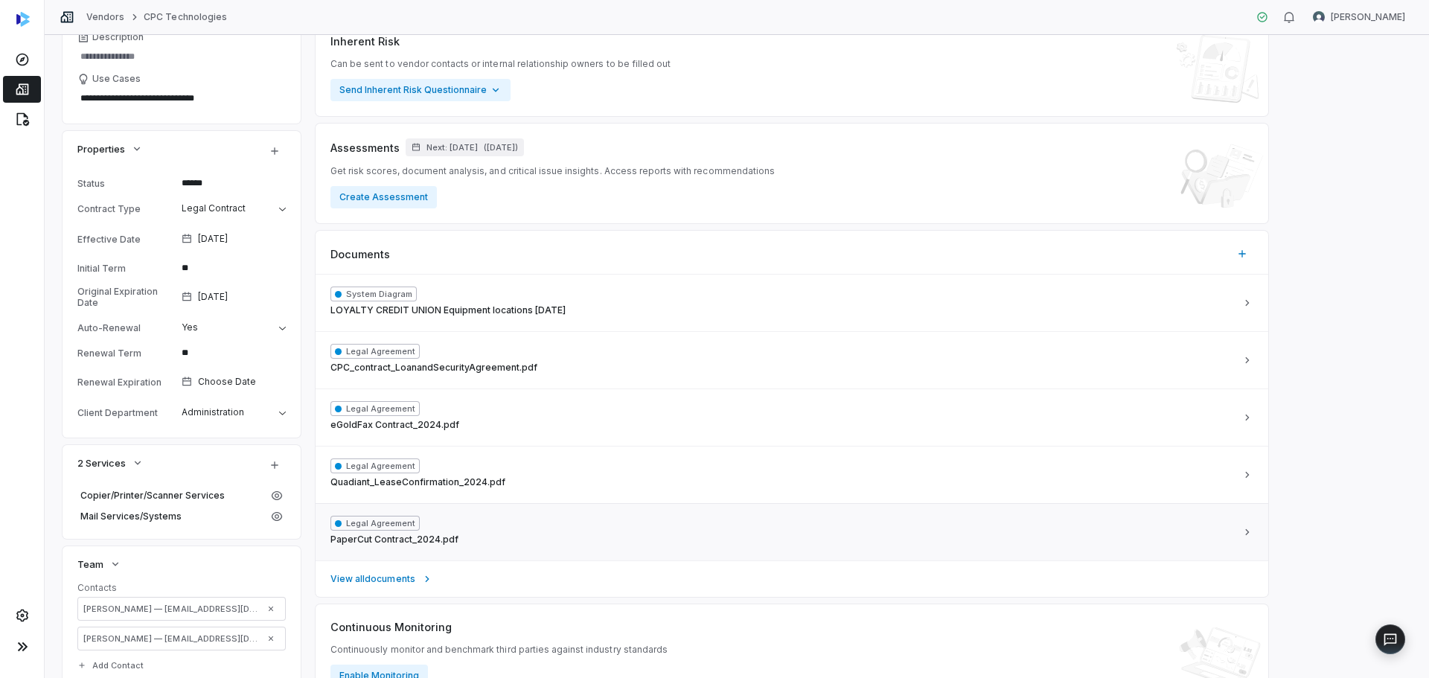
scroll to position [298, 0]
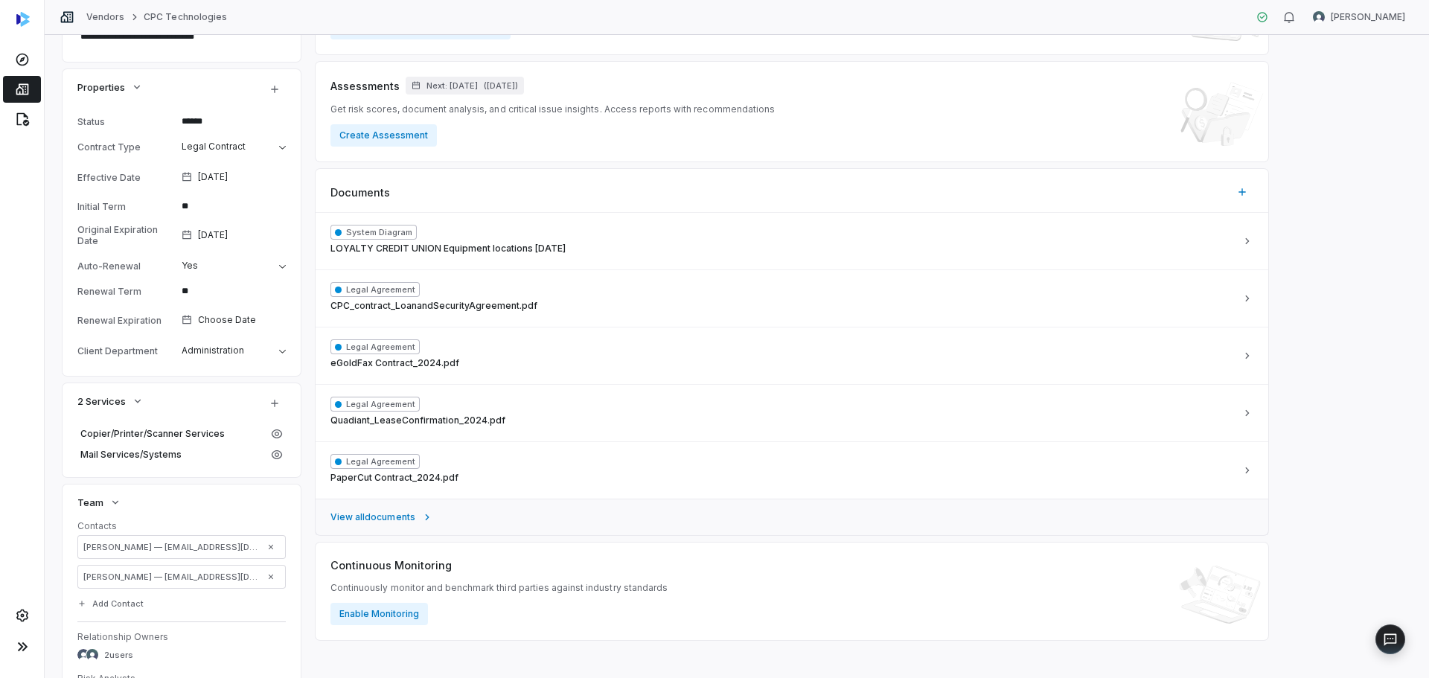
click at [377, 510] on link "View all documents" at bounding box center [792, 517] width 952 height 36
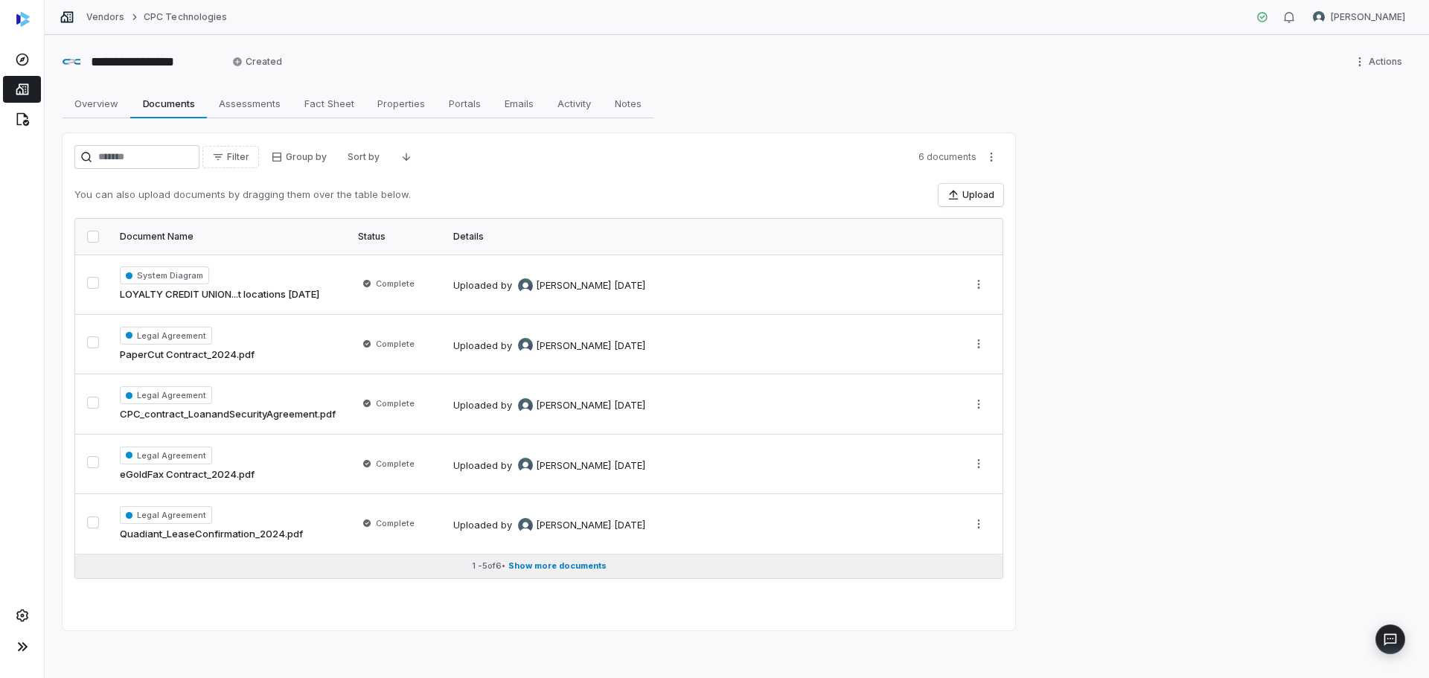
click at [580, 562] on span "Show more documents" at bounding box center [557, 565] width 98 height 11
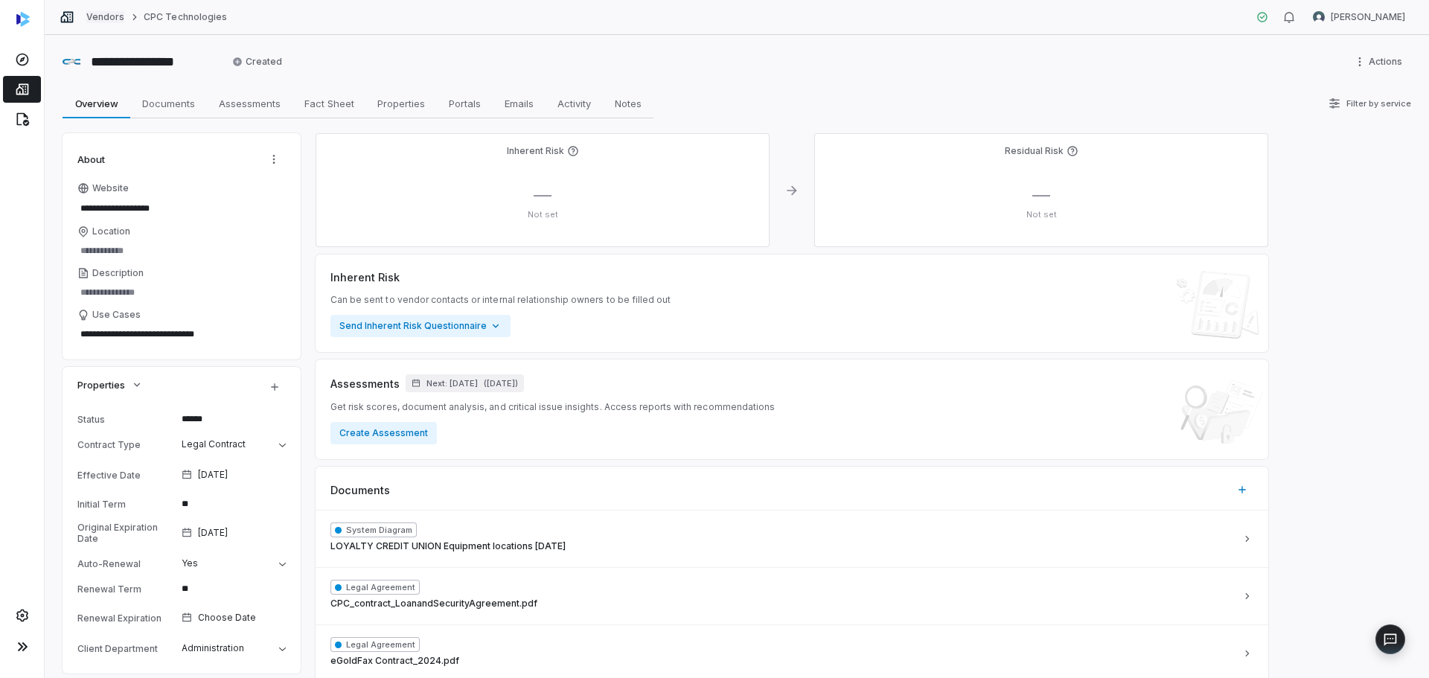
click at [92, 19] on link "Vendors" at bounding box center [105, 17] width 38 height 12
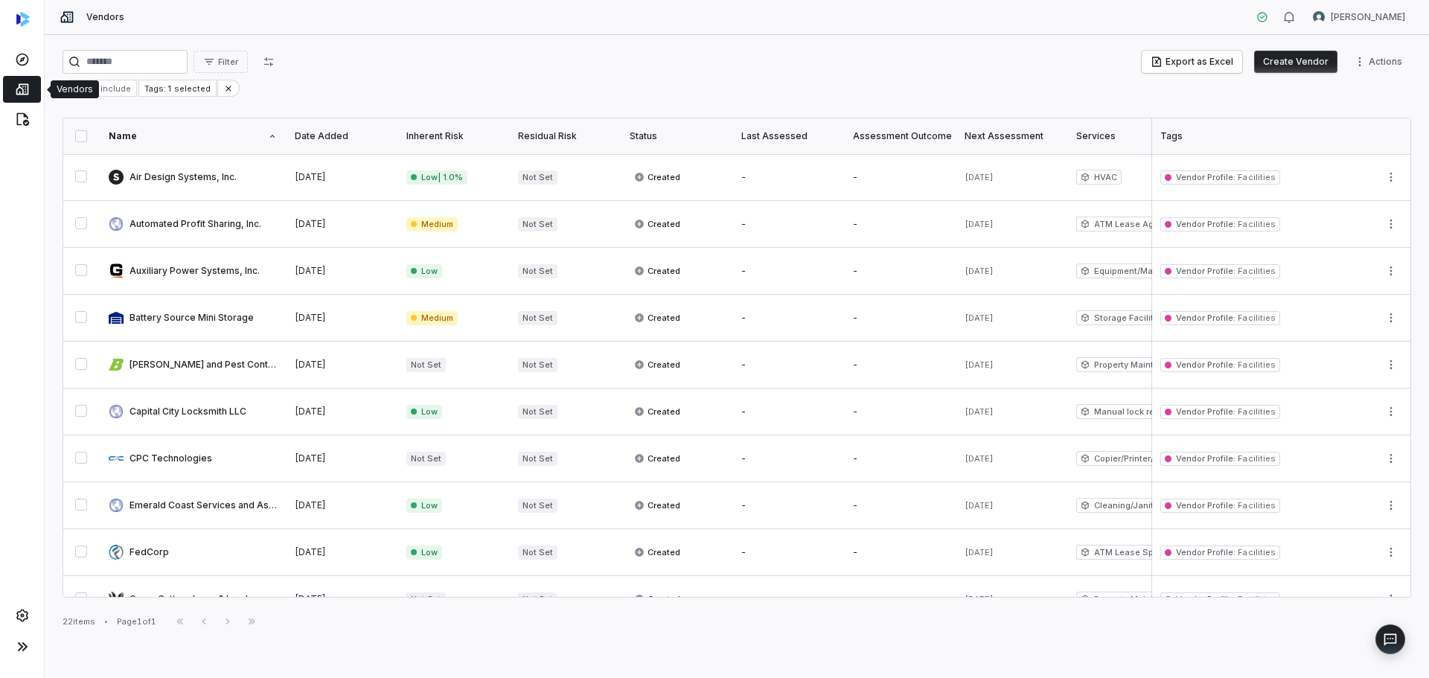
click at [22, 95] on icon at bounding box center [22, 89] width 13 height 11
click at [21, 618] on icon at bounding box center [22, 615] width 15 height 15
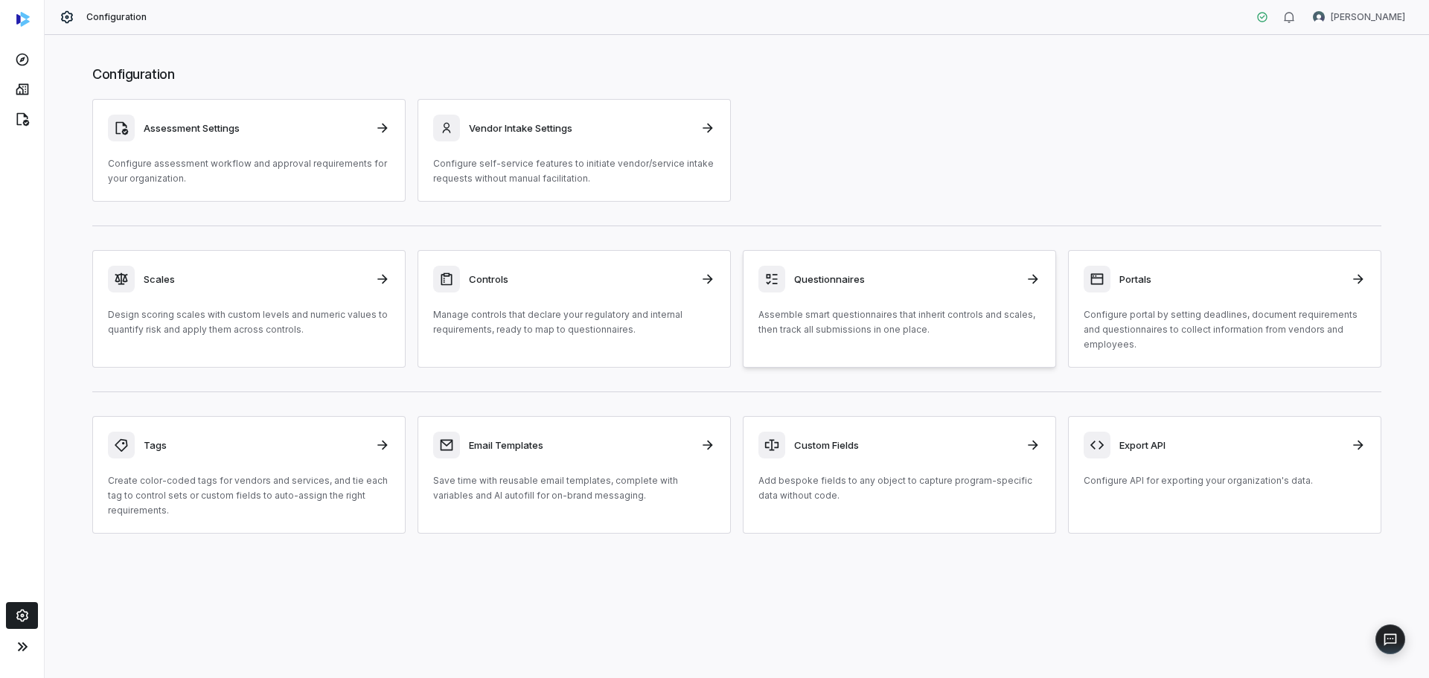
click at [871, 297] on div "Questionnaires Assemble smart questionnaires that inherit controls and scales, …" at bounding box center [899, 301] width 282 height 71
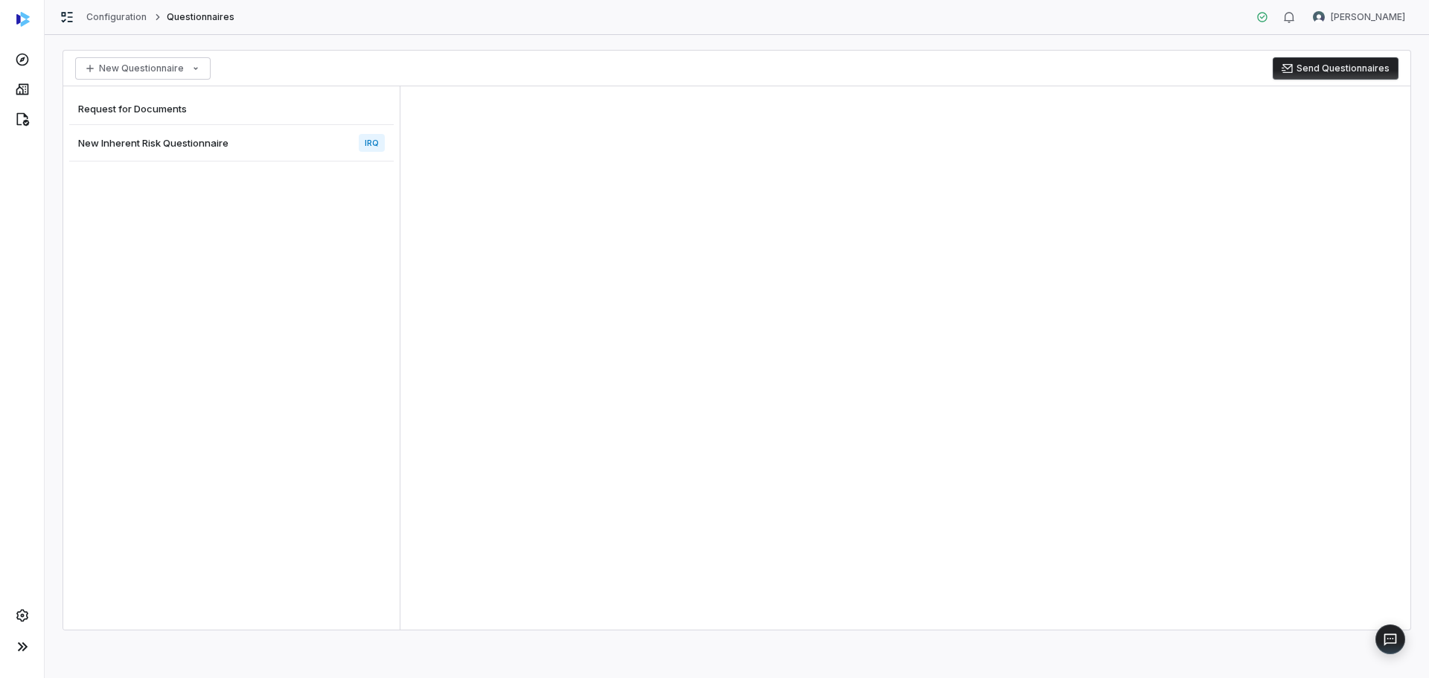
click at [172, 145] on span "New Inherent Risk Questionnaire" at bounding box center [153, 142] width 150 height 13
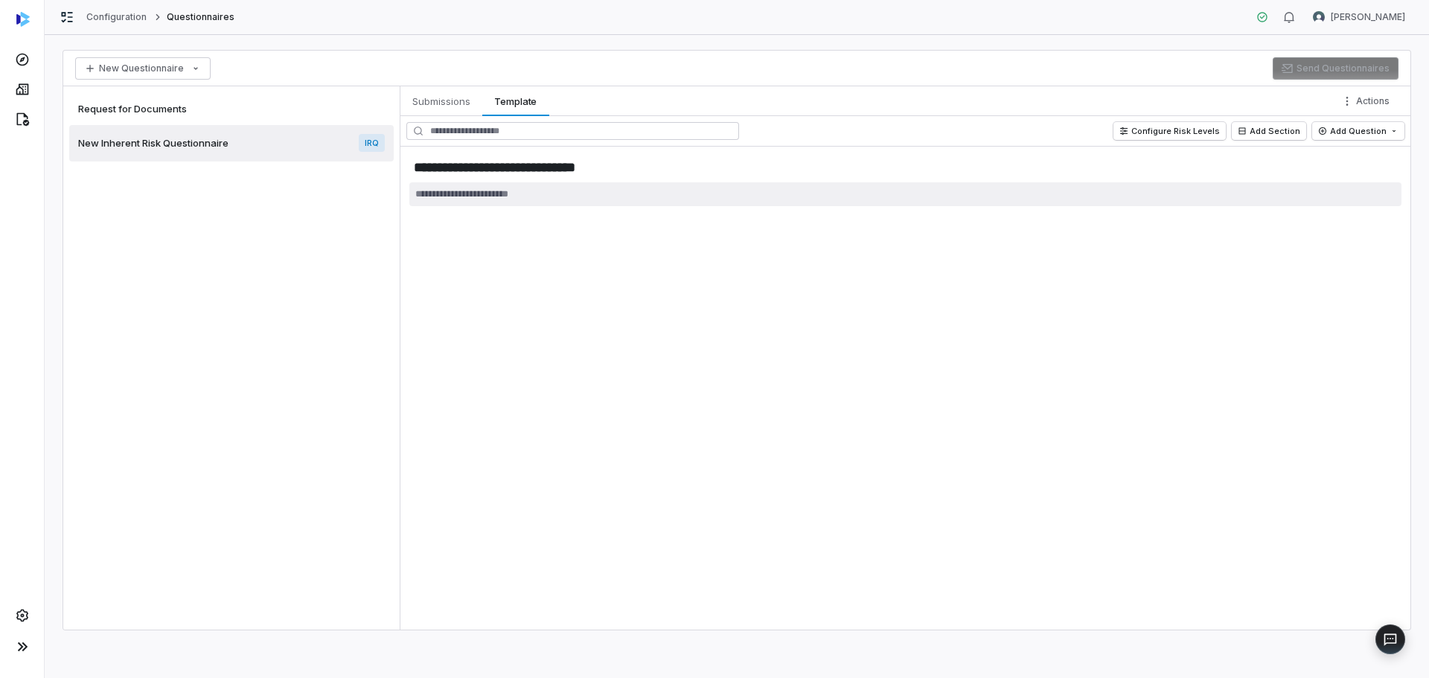
click at [490, 198] on textarea at bounding box center [905, 194] width 992 height 24
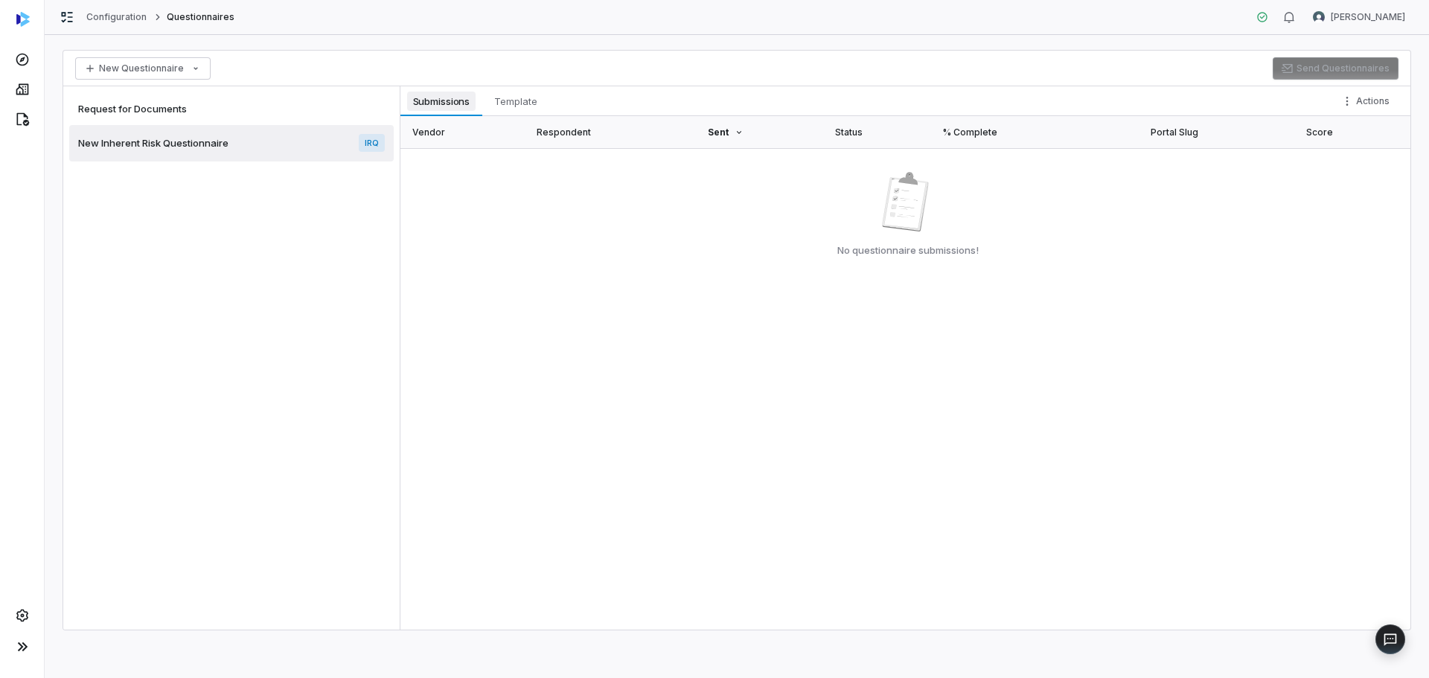
click at [461, 106] on span "Submissions" at bounding box center [441, 101] width 69 height 19
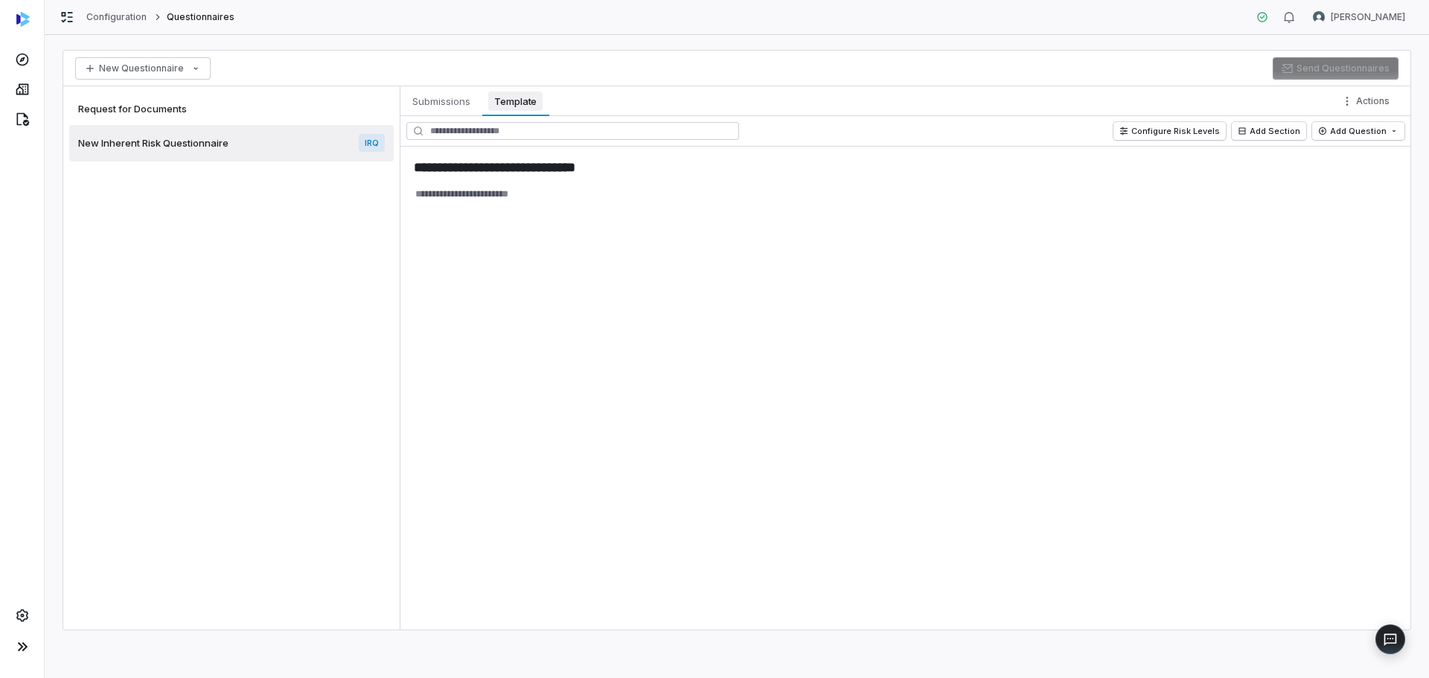
click at [517, 100] on span "Template" at bounding box center [515, 101] width 54 height 19
click at [106, 19] on link "Configuration" at bounding box center [116, 17] width 61 height 12
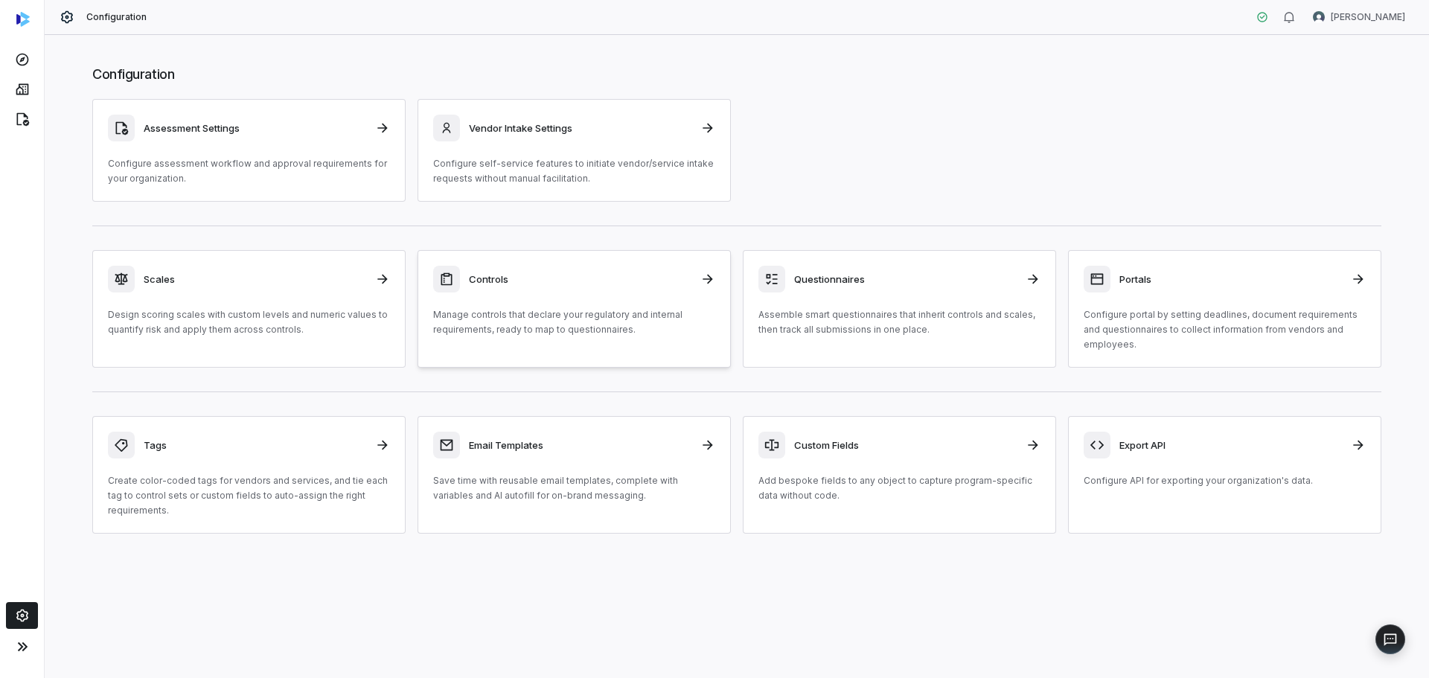
click at [553, 309] on p "Manage controls that declare your regulatory and internal requirements, ready t…" at bounding box center [574, 322] width 282 height 30
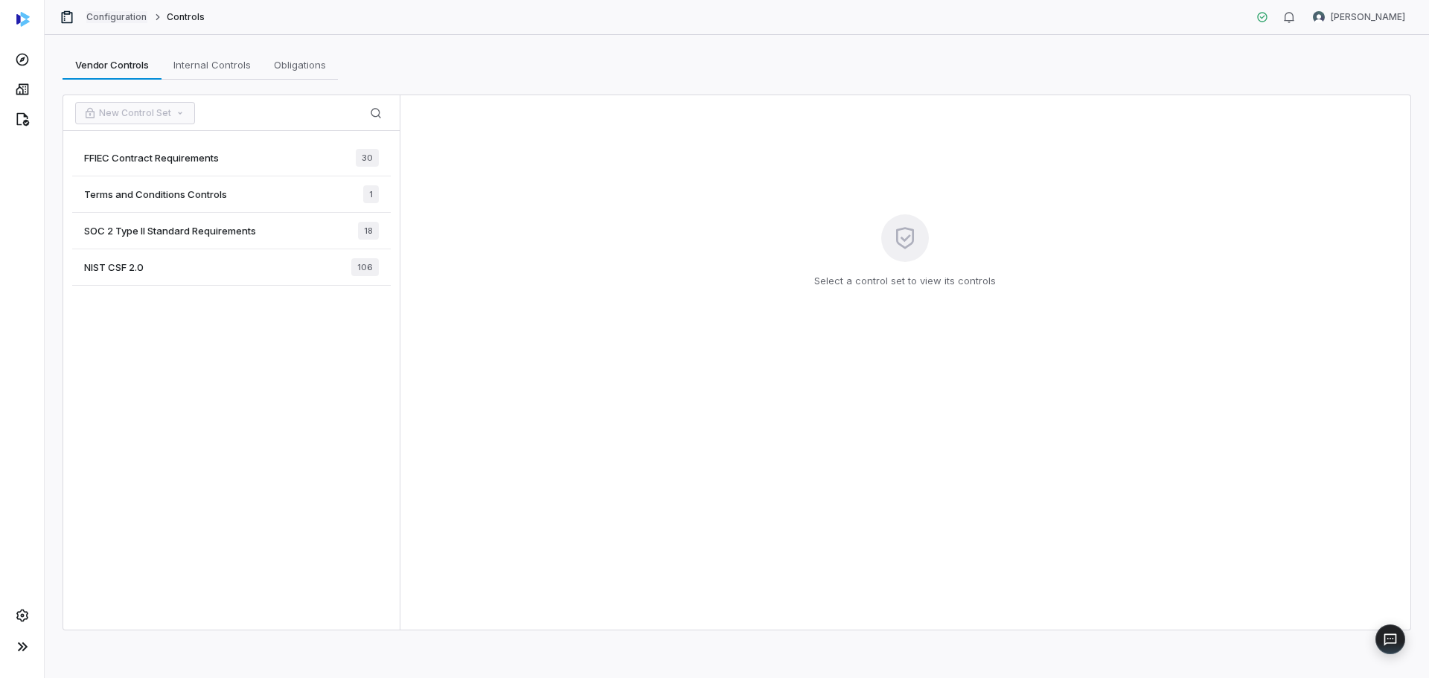
click at [124, 21] on link "Configuration" at bounding box center [116, 17] width 61 height 12
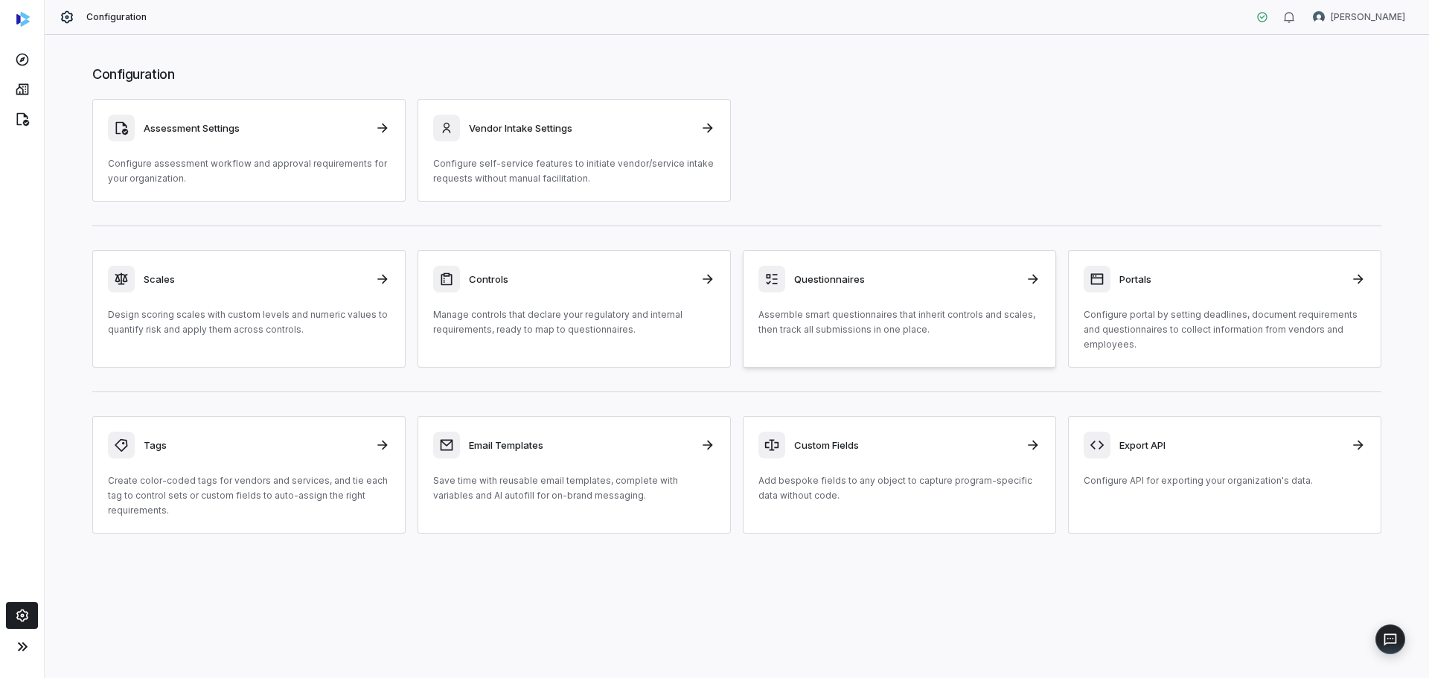
click at [1034, 276] on icon at bounding box center [1032, 279] width 15 height 15
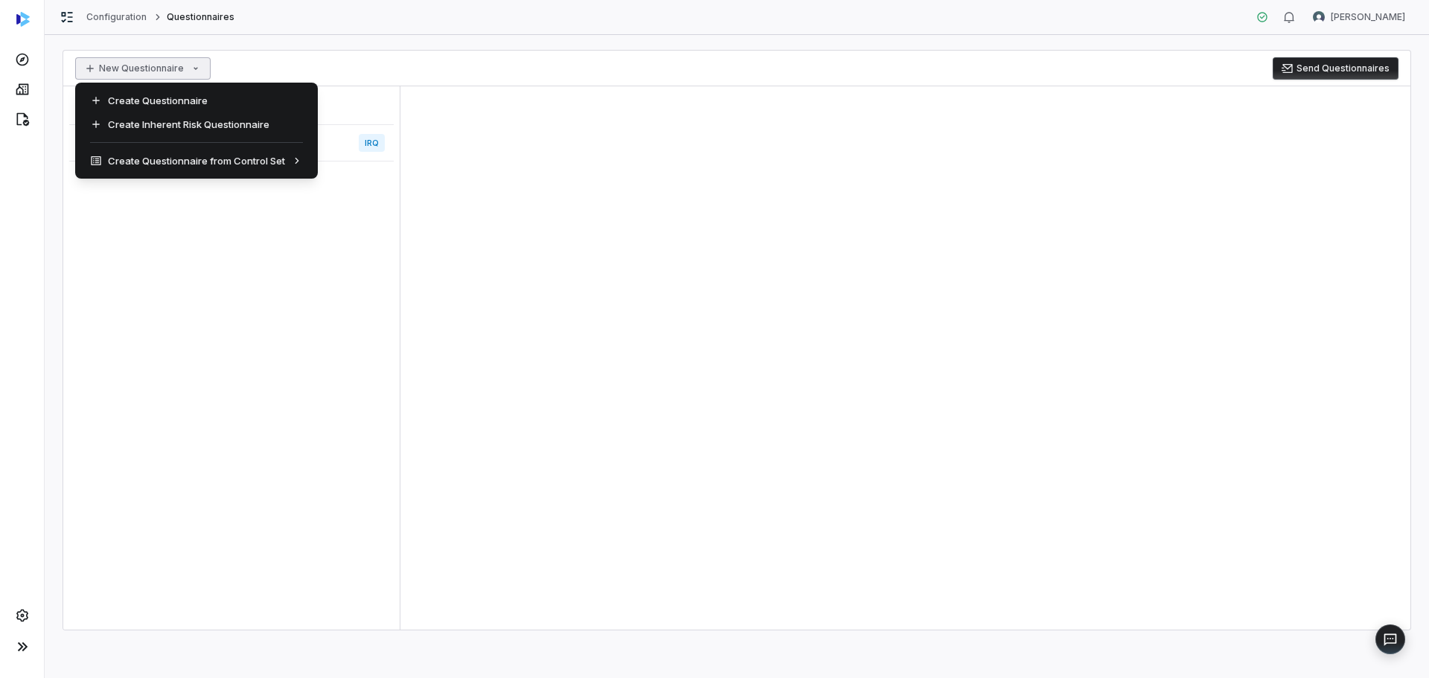
click at [150, 71] on html "Configuration Questionnaires [PERSON_NAME] New Questionnaire Send Questionnaire…" at bounding box center [714, 339] width 1429 height 678
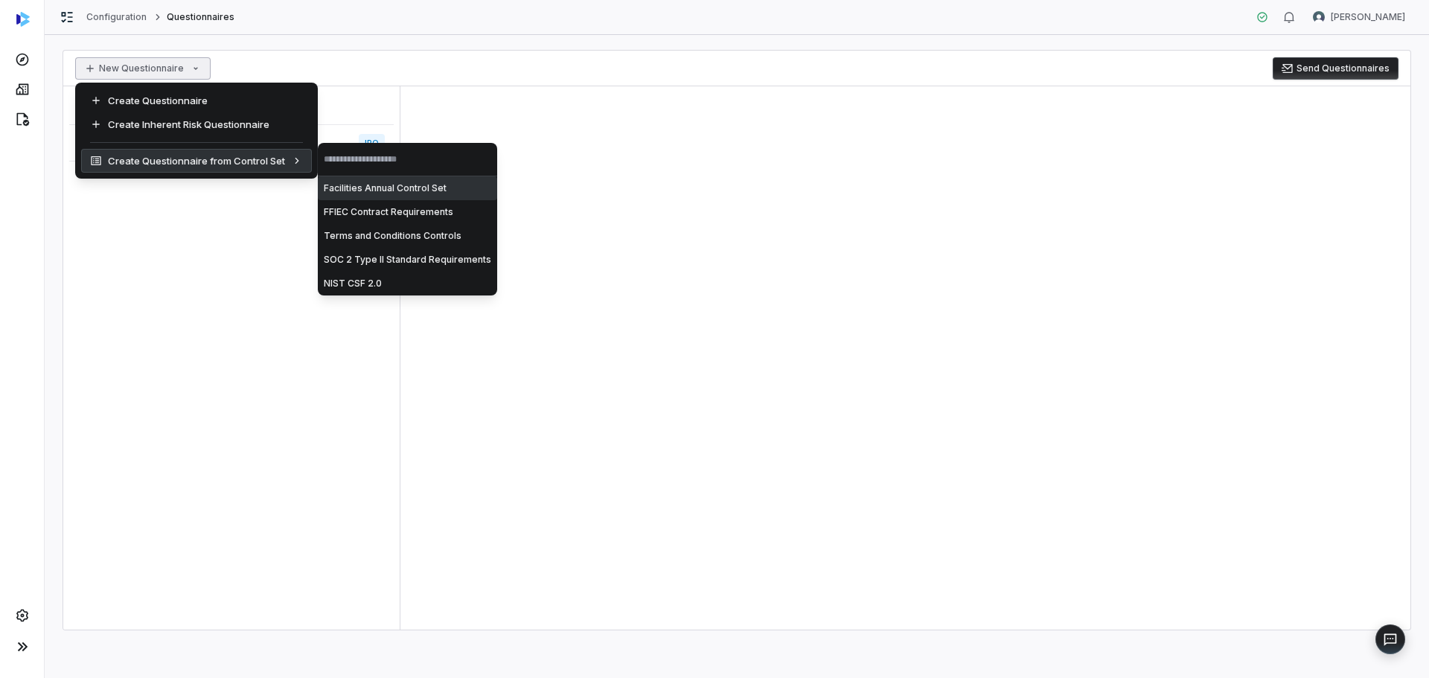
click at [230, 158] on div "Create Questionnaire from Control Set" at bounding box center [196, 161] width 231 height 24
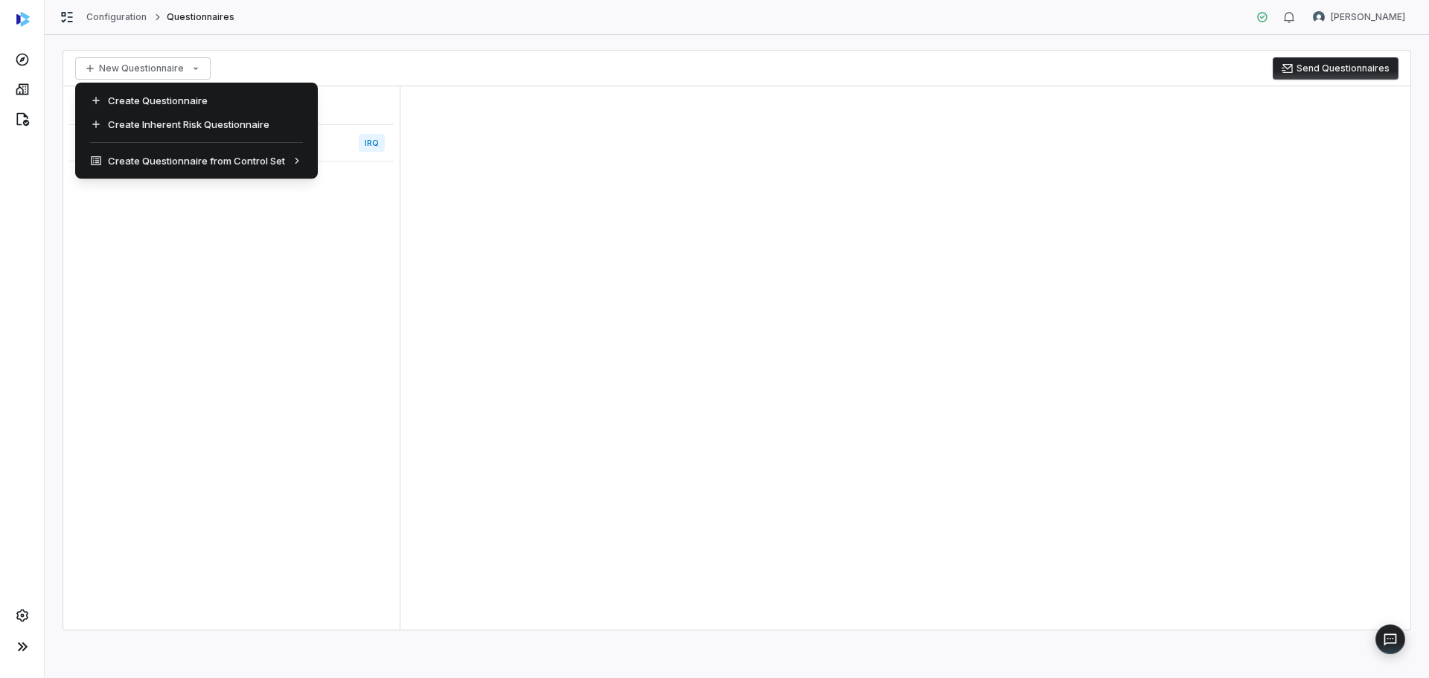
click at [209, 254] on html "Configuration Questionnaires [PERSON_NAME] New Questionnaire Send Questionnaire…" at bounding box center [714, 339] width 1429 height 678
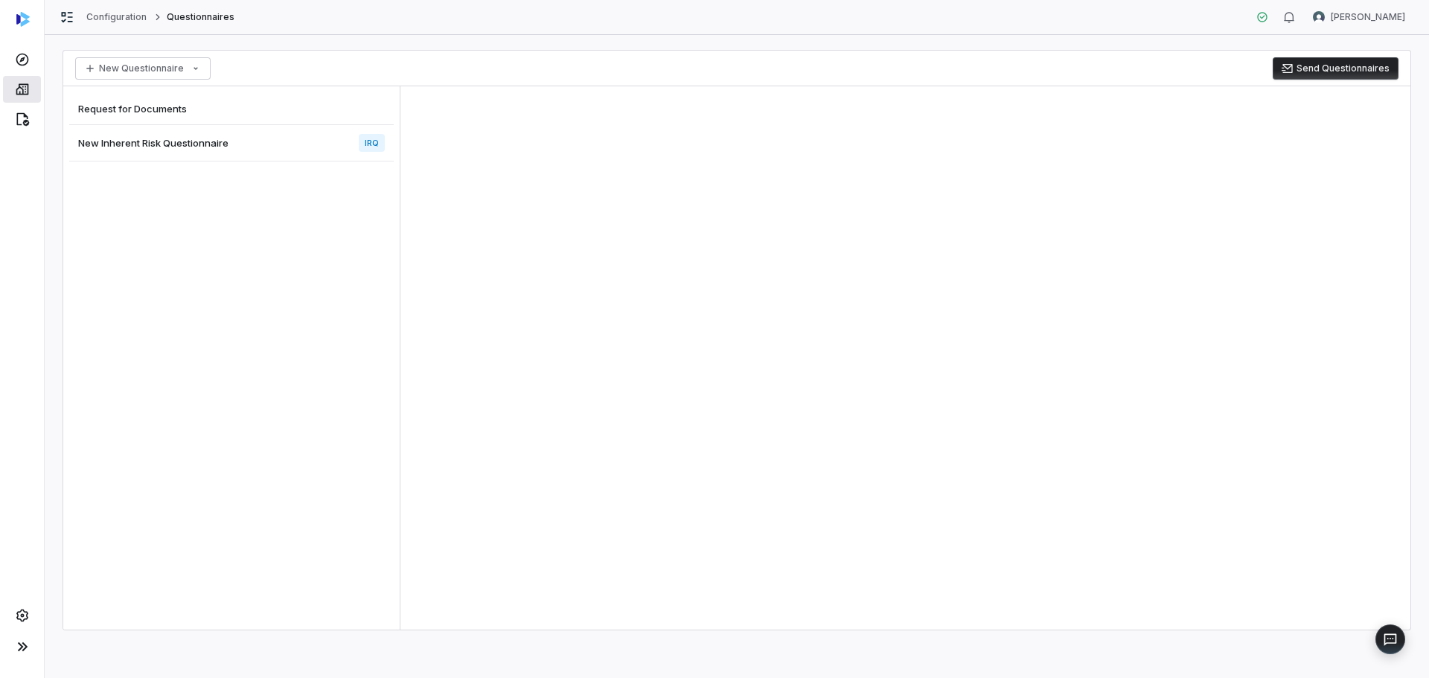
click at [17, 90] on icon at bounding box center [22, 89] width 15 height 15
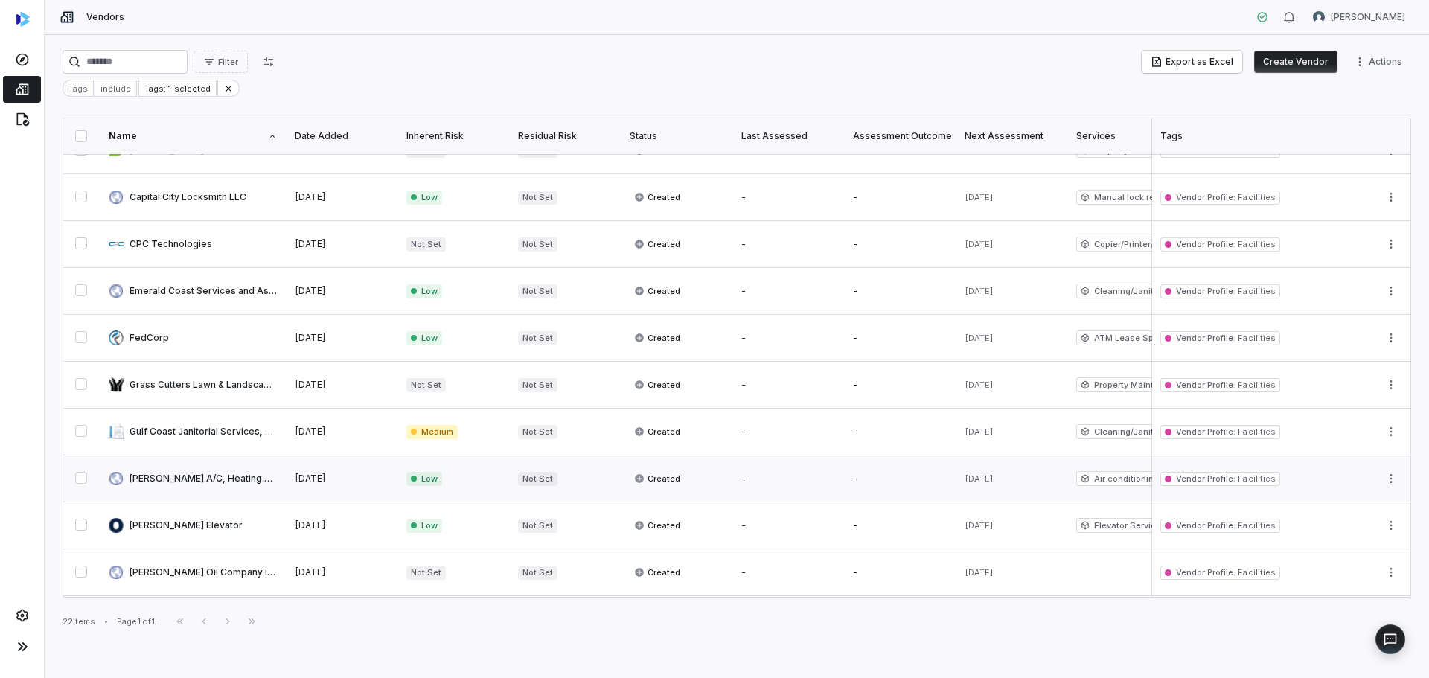
scroll to position [298, 0]
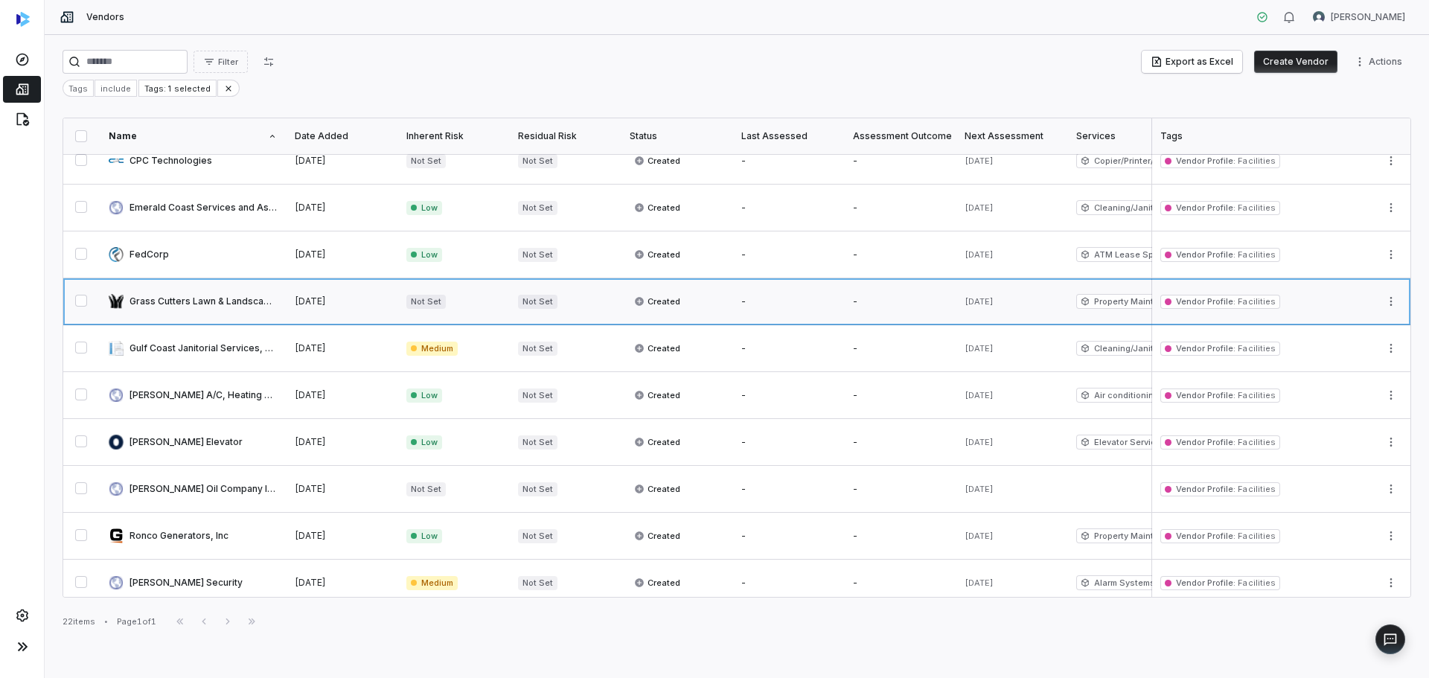
click at [219, 301] on link at bounding box center [193, 301] width 186 height 46
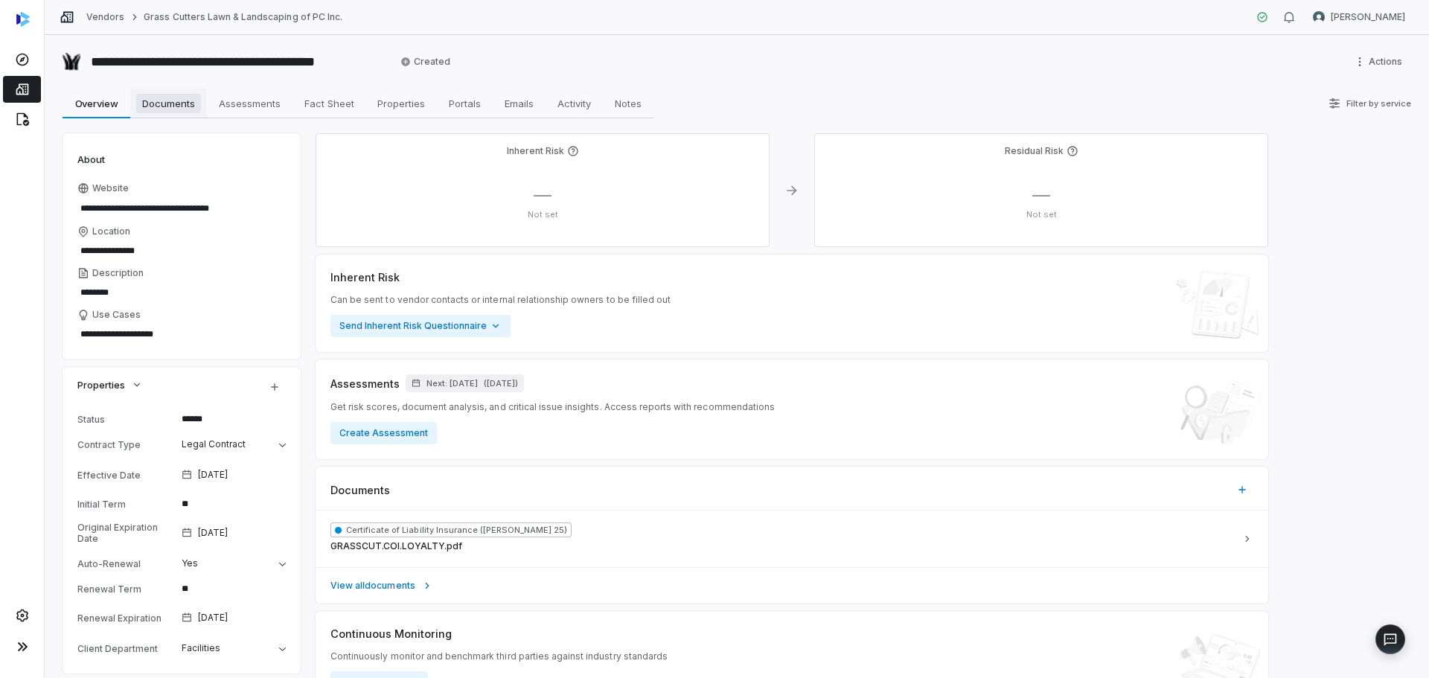
click at [169, 105] on span "Documents" at bounding box center [168, 103] width 65 height 19
type textarea "*"
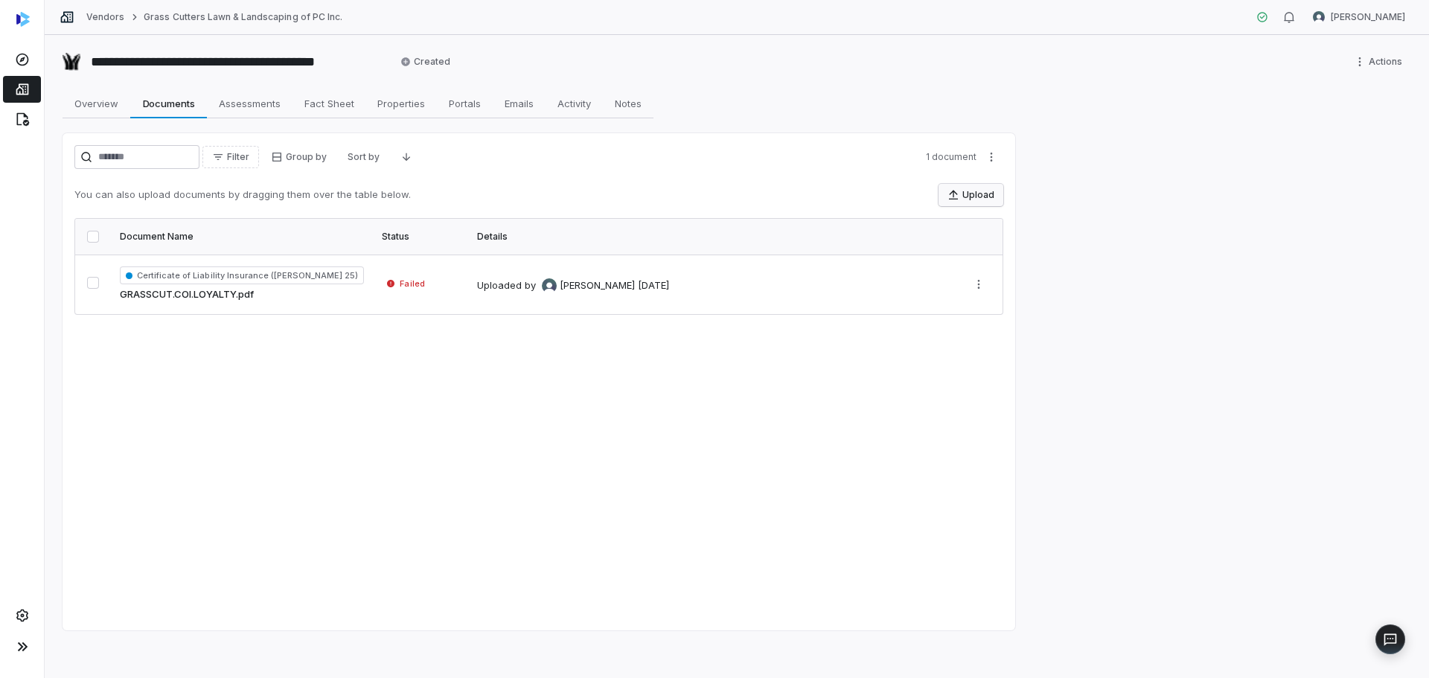
click at [968, 200] on button "Upload" at bounding box center [970, 195] width 65 height 22
click at [103, 17] on link "Vendors" at bounding box center [105, 17] width 38 height 12
